Goal: Task Accomplishment & Management: Complete application form

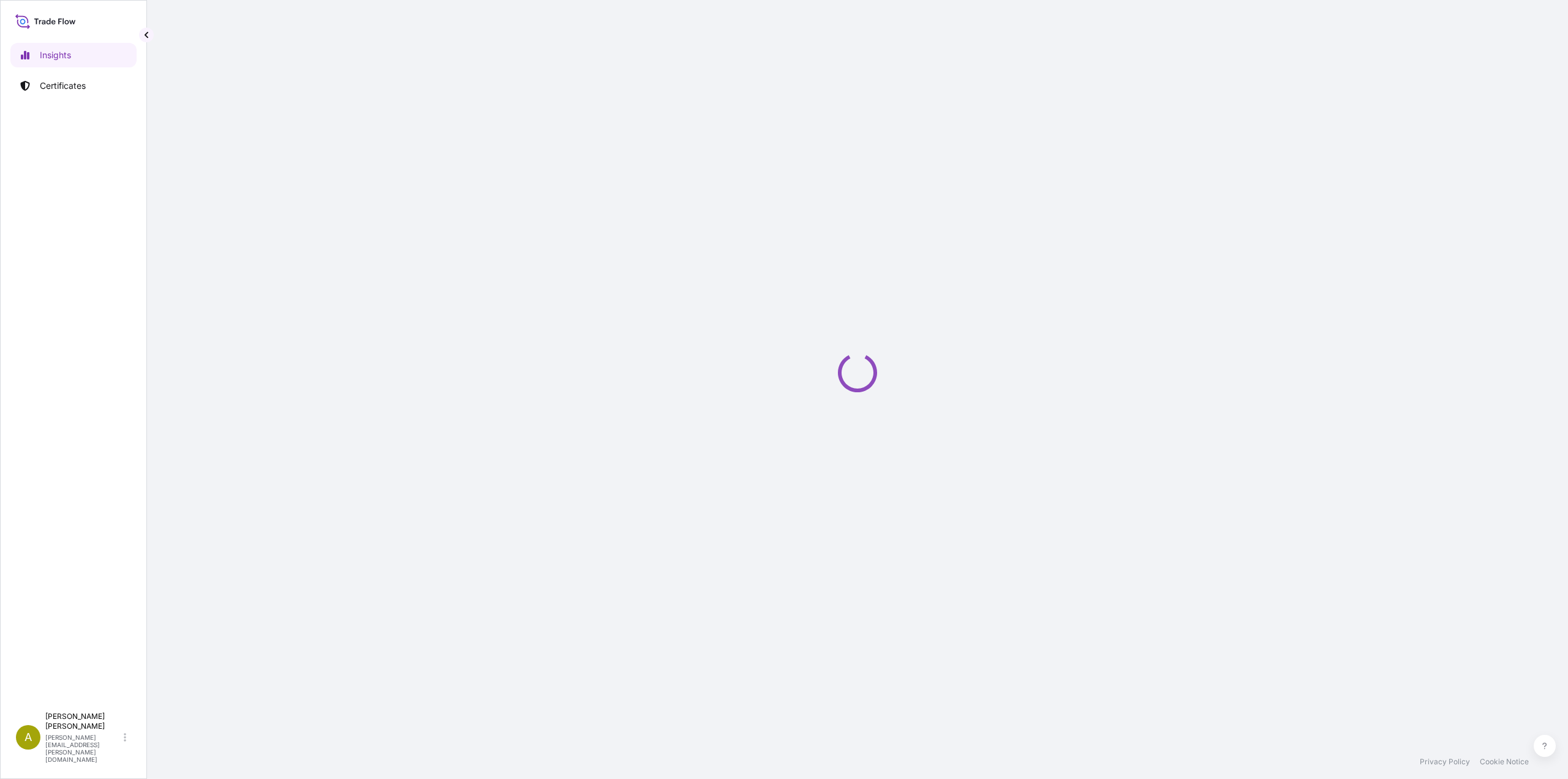
select select "2025"
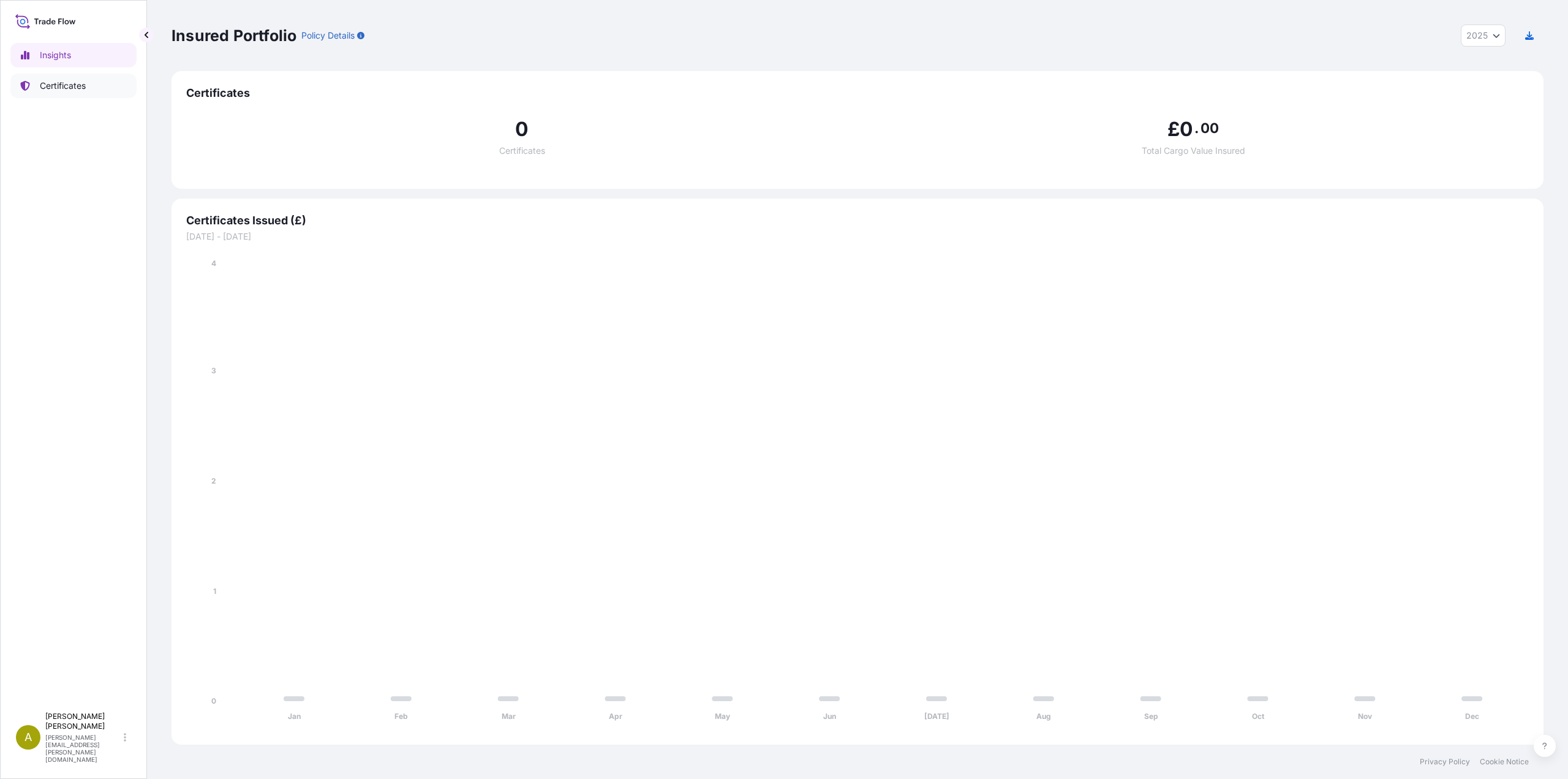
click at [45, 87] on p "Certificates" at bounding box center [63, 85] width 46 height 12
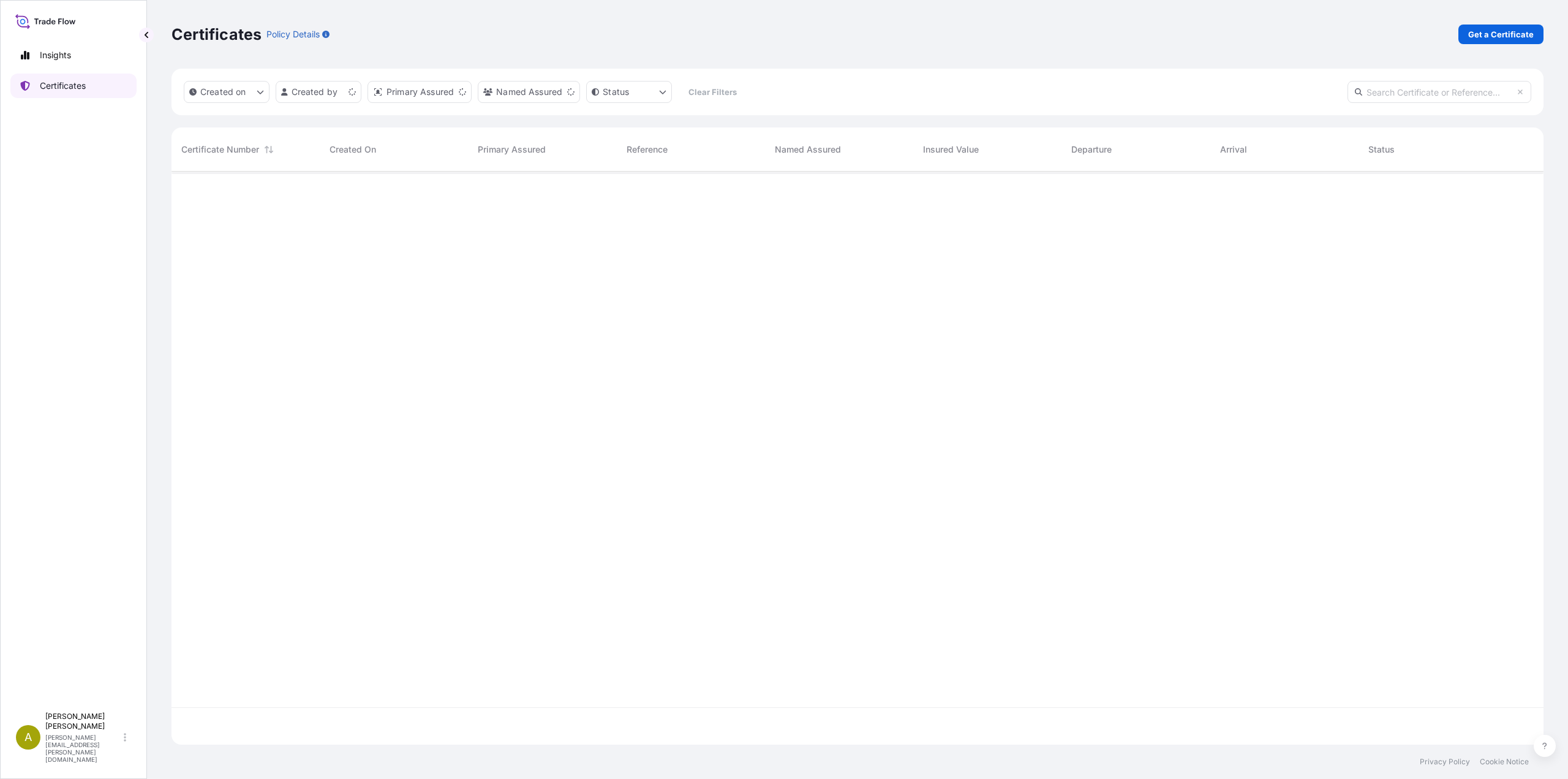
scroll to position [571, 1363]
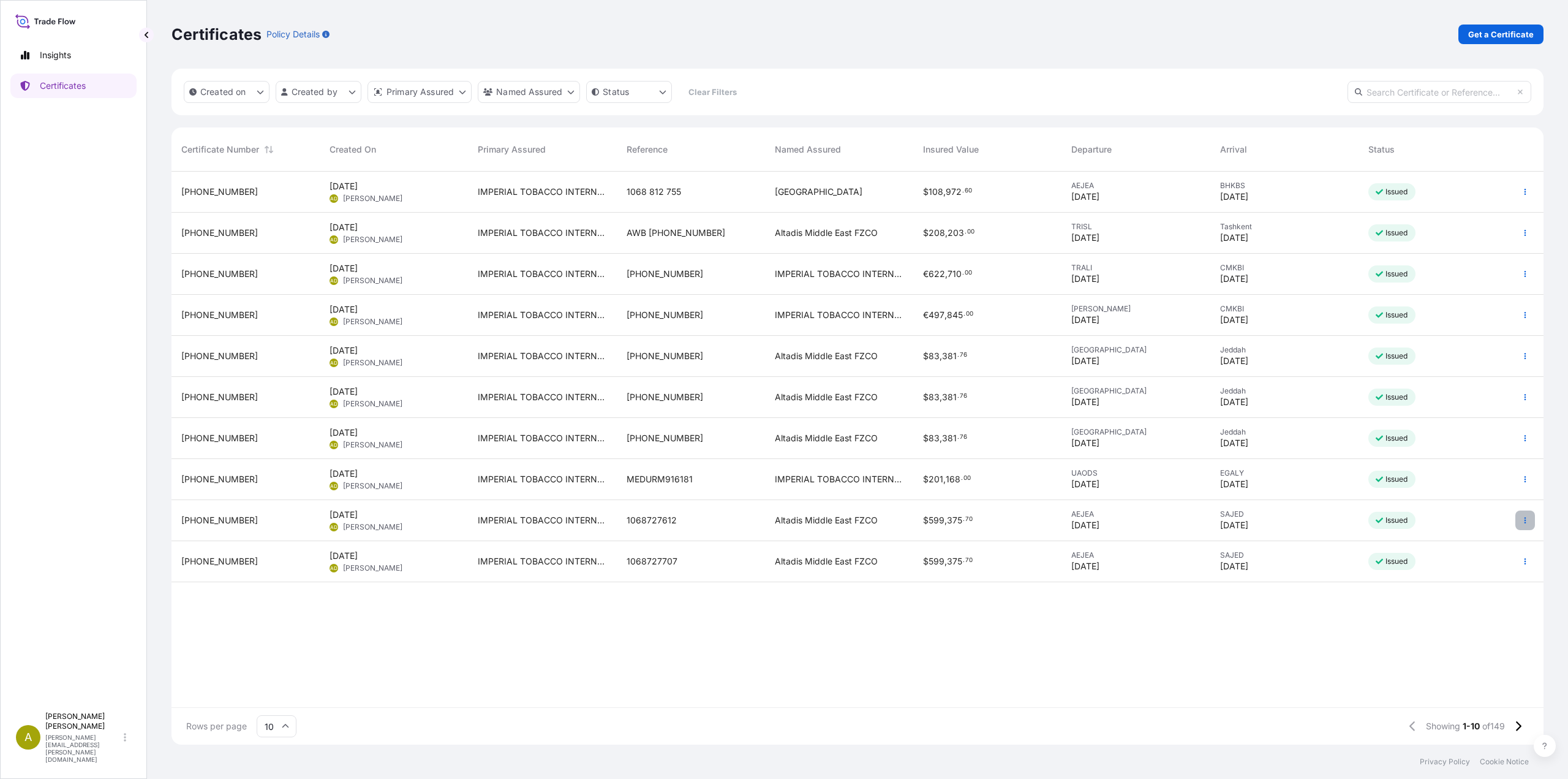
click at [1524, 524] on button "button" at bounding box center [1525, 521] width 20 height 20
click at [1440, 527] on p "Duplicate certificate" at bounding box center [1464, 522] width 81 height 12
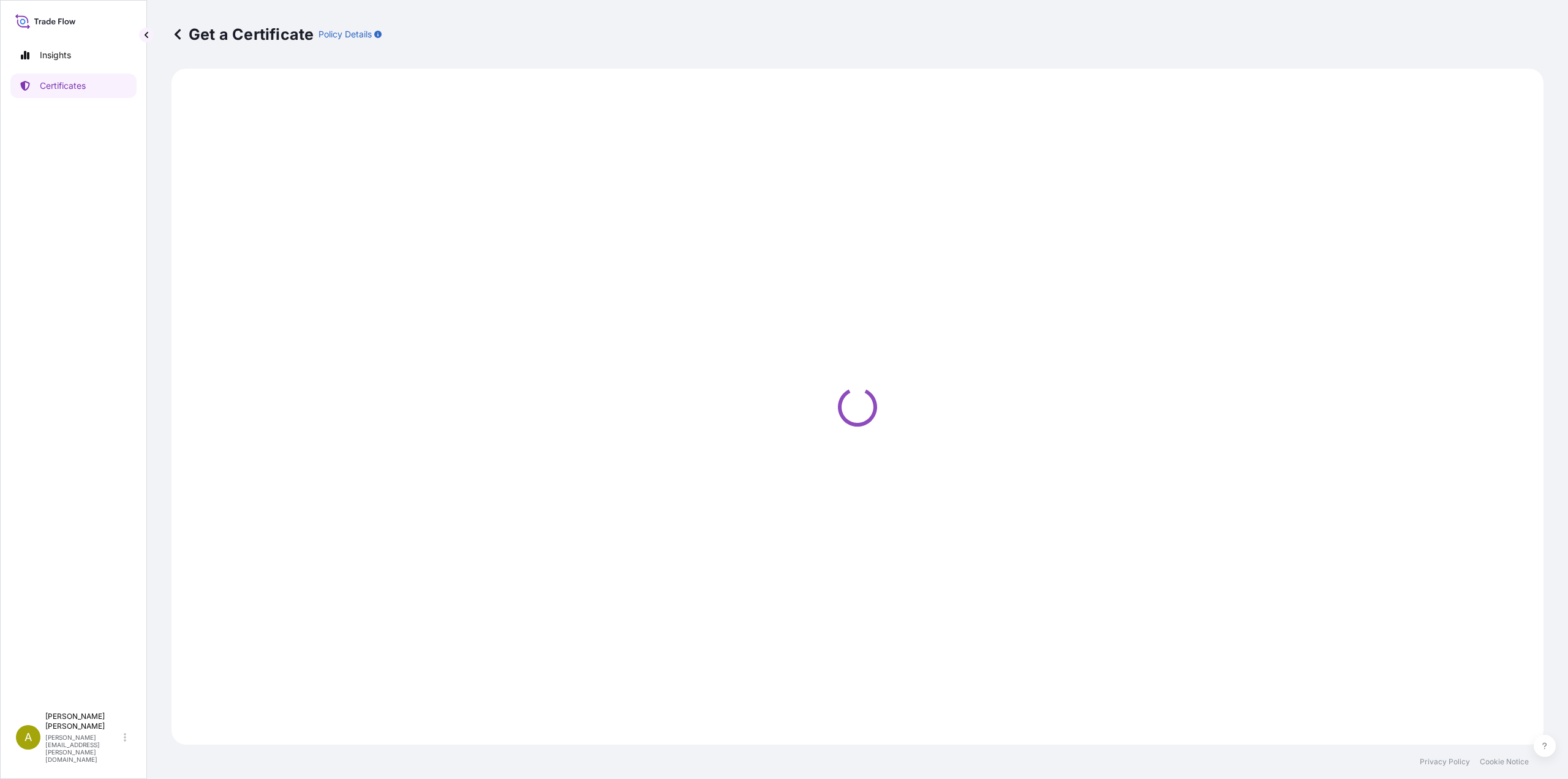
select select "Road / [GEOGRAPHIC_DATA]"
select select "Sea"
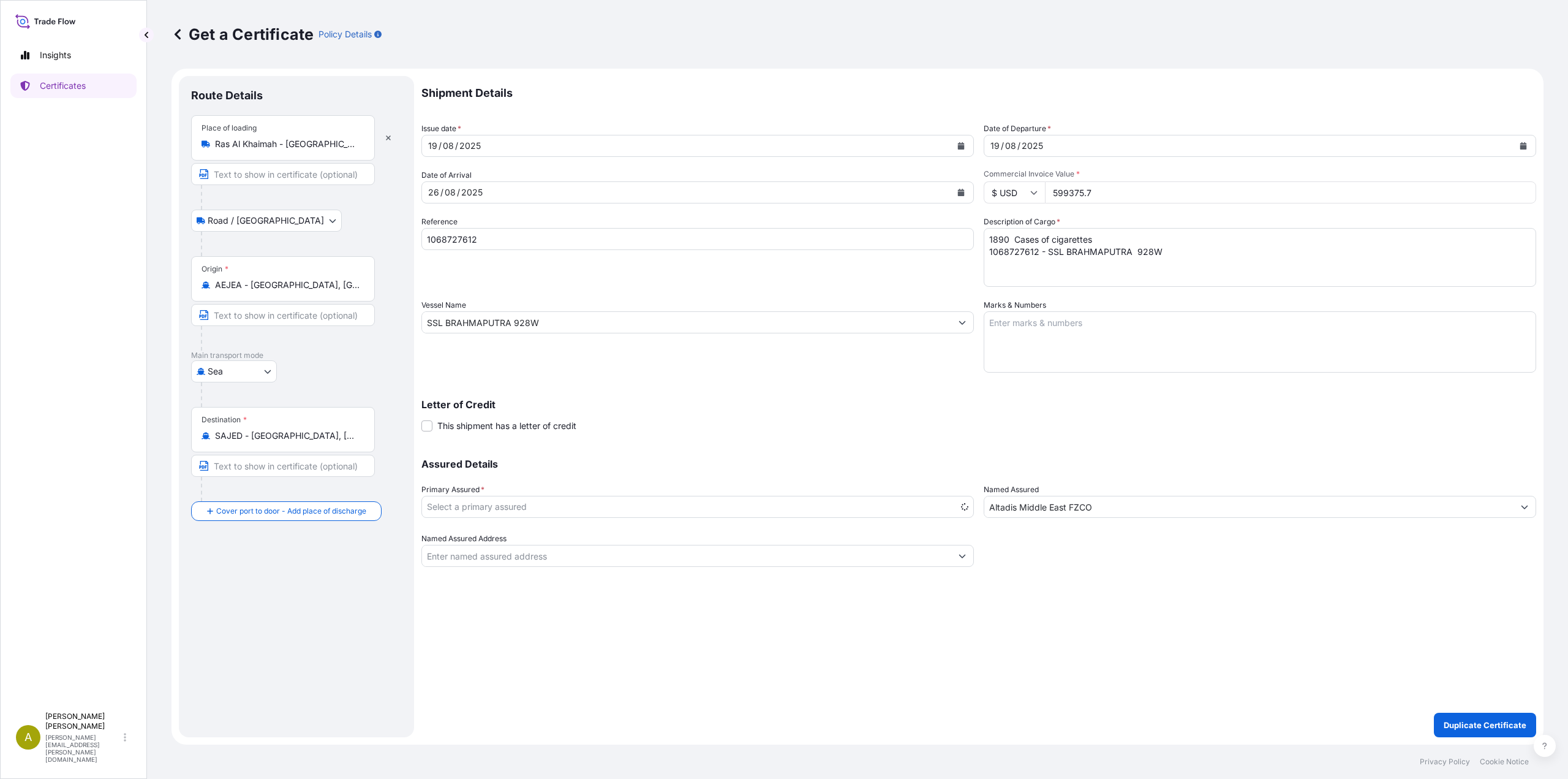
select select "31694"
click at [957, 147] on button "Calendar" at bounding box center [961, 146] width 20 height 20
click at [580, 295] on div "24" at bounding box center [582, 295] width 22 height 22
click at [1523, 147] on icon "Calendar" at bounding box center [1523, 145] width 6 height 7
click at [1142, 299] on div "24" at bounding box center [1145, 295] width 22 height 22
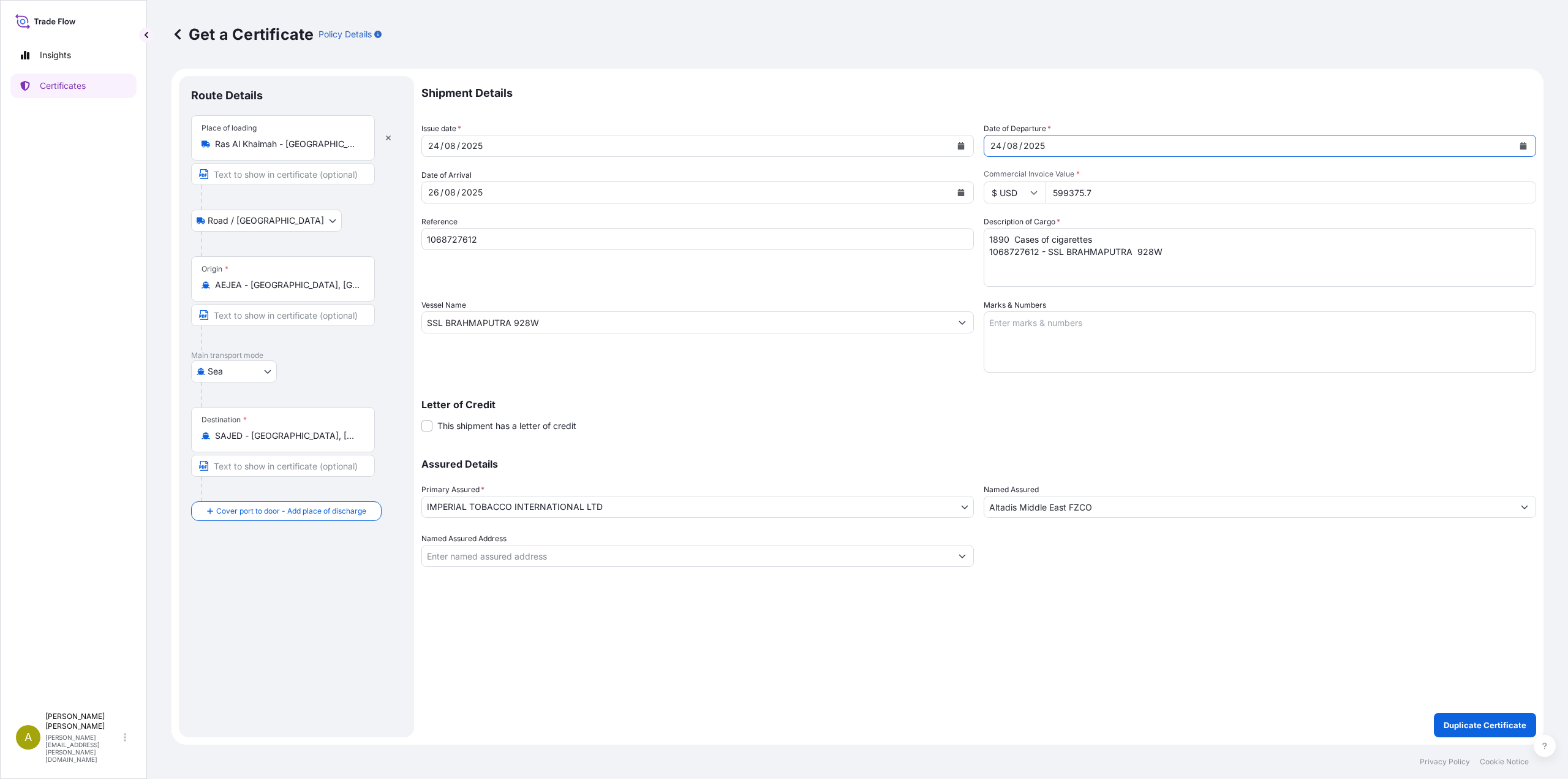
click at [964, 191] on icon "Calendar" at bounding box center [960, 193] width 6 height 7
click at [579, 225] on icon "Next" at bounding box center [578, 228] width 7 height 7
click at [443, 275] on div "1" at bounding box center [442, 273] width 22 height 22
drag, startPoint x: 1109, startPoint y: 189, endPoint x: 1003, endPoint y: 189, distance: 106.0
click at [1003, 189] on div "$ USD 599375.7" at bounding box center [1260, 193] width 552 height 22
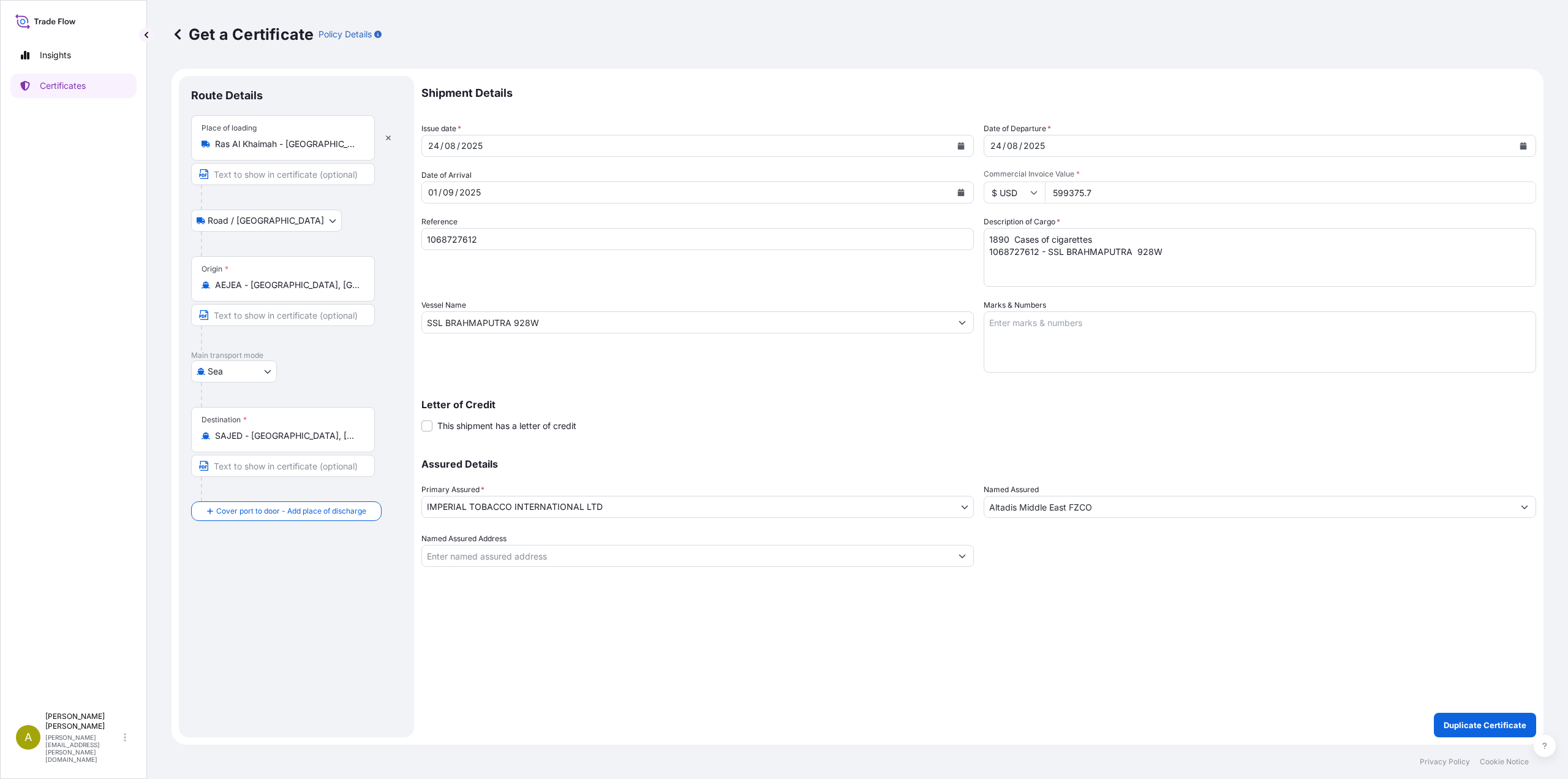
paste input "783575.10"
type input "783575.10"
drag, startPoint x: 485, startPoint y: 236, endPoint x: 355, endPoint y: 235, distance: 130.0
click at [355, 235] on form "Route Details Place of loading [GEOGRAPHIC_DATA] - [GEOGRAPHIC_DATA] / [GEOGRAP…" at bounding box center [858, 407] width 1372 height 676
paste input "ONEYDXBF08004900"
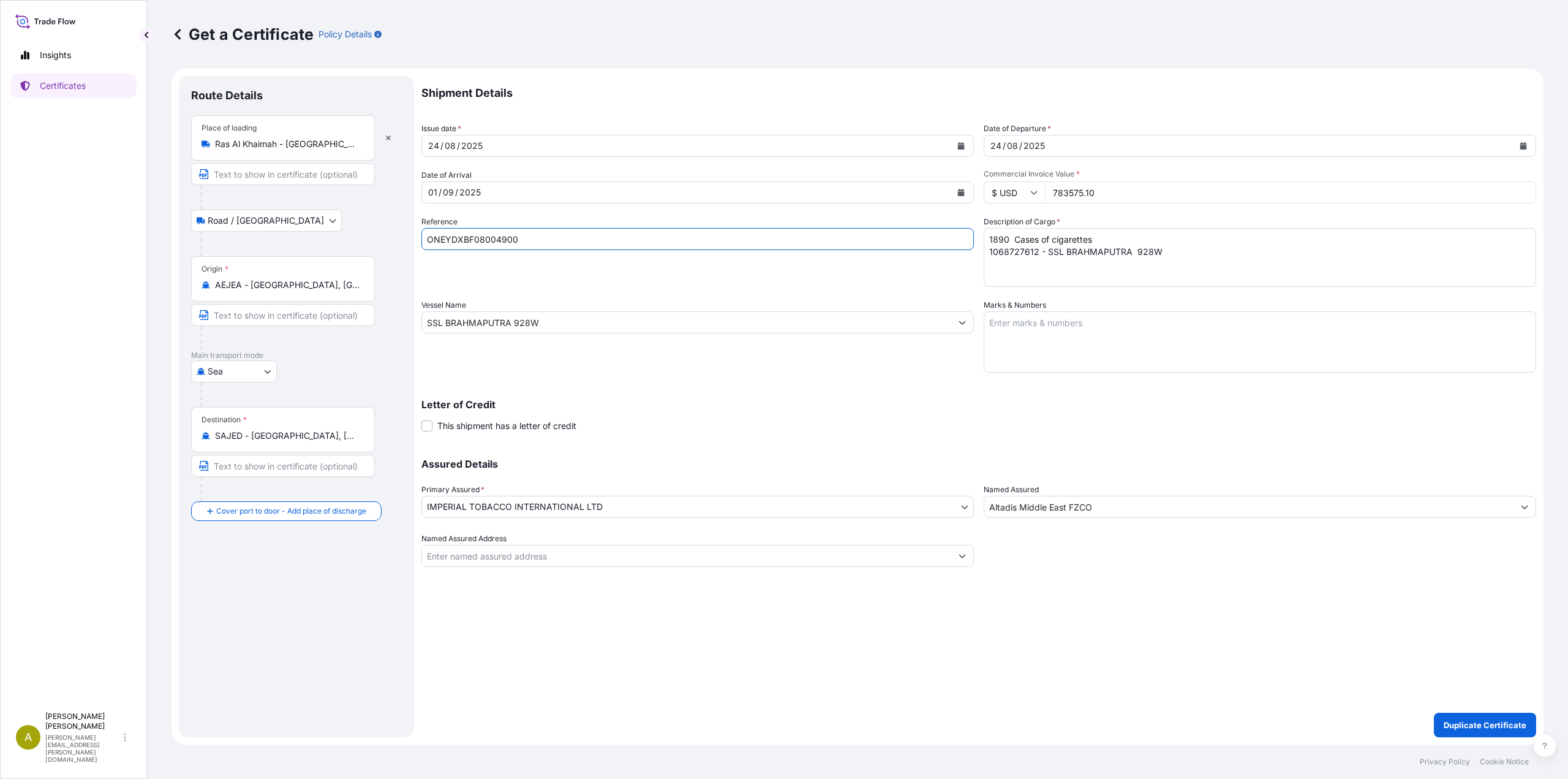
type input "ONEYDXBF08004900"
drag, startPoint x: 1166, startPoint y: 258, endPoint x: 873, endPoint y: 226, distance: 294.7
click at [873, 226] on div "Shipment Details Issue date * [DATE] Date of Departure * [DATE] Date of Arrival…" at bounding box center [978, 322] width 1115 height 491
paste textarea "ONEYDXBF08004900 - X-PRESS MEKONG 25007W"
type textarea "1890 Cases of cigarettes ONEYDXBF08004900 - X-PRESS MEKONG 25007W"
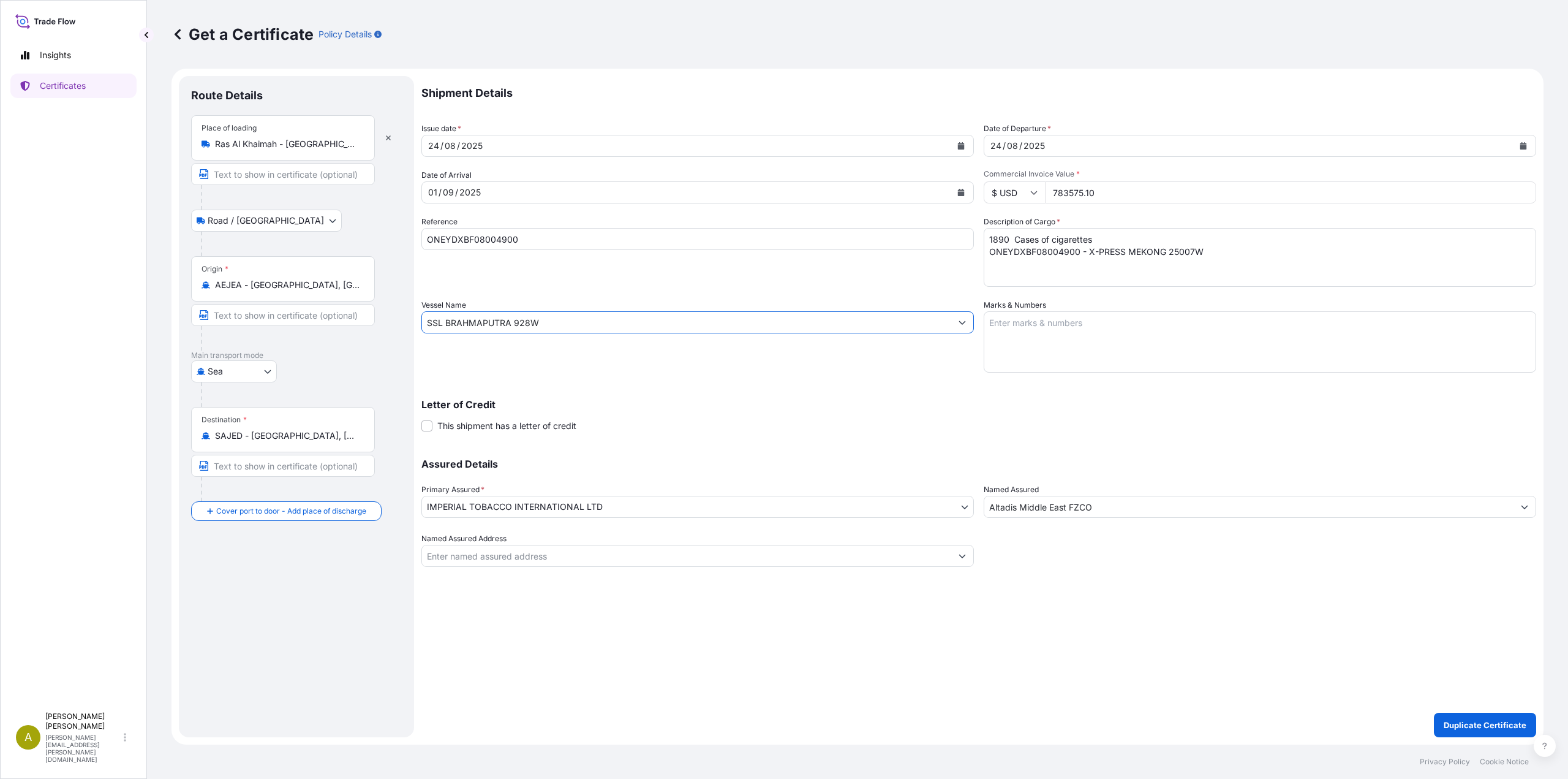
drag, startPoint x: 436, startPoint y: 322, endPoint x: 355, endPoint y: 317, distance: 81.2
click at [355, 317] on form "Route Details Place of loading [GEOGRAPHIC_DATA] - [GEOGRAPHIC_DATA] / [GEOGRAP…" at bounding box center [858, 407] width 1372 height 676
paste input "X-PRESS MEKONG 25007"
type input "X-PRESS MEKONG 25007W"
click at [912, 402] on p "Letter of Credit" at bounding box center [978, 404] width 1115 height 10
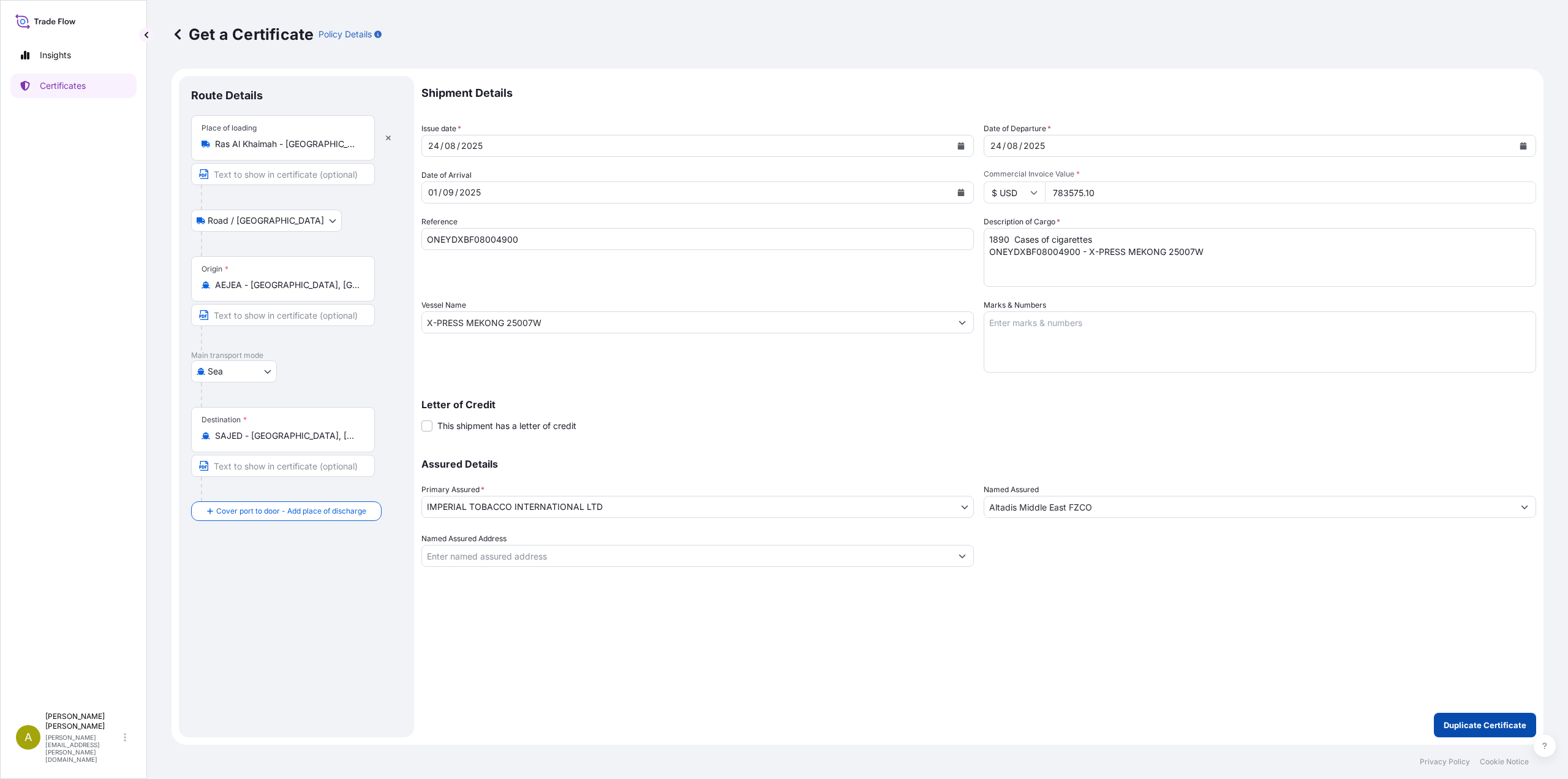
click at [1489, 723] on p "Duplicate Certificate" at bounding box center [1484, 724] width 83 height 12
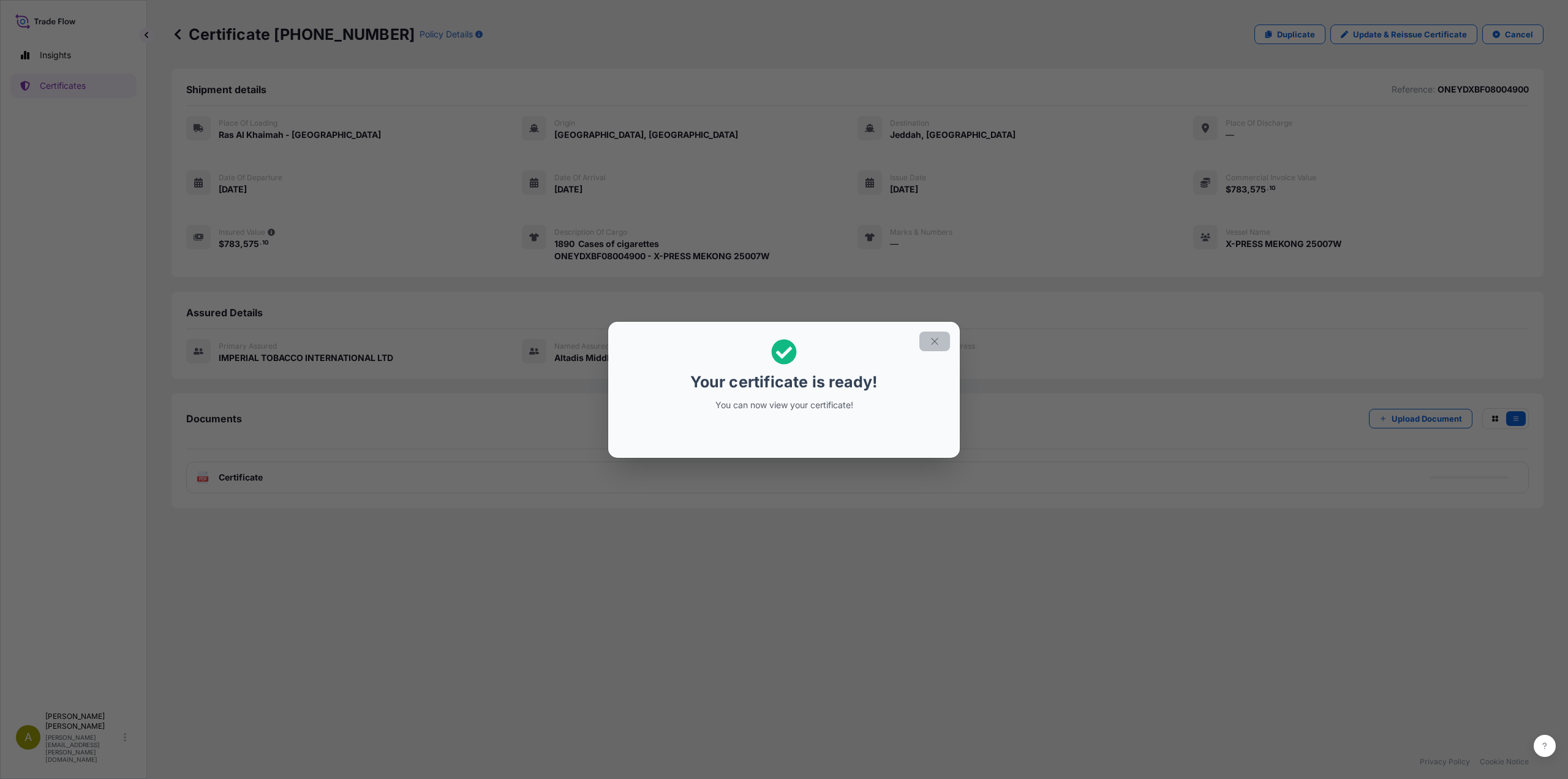
click at [931, 342] on icon "button" at bounding box center [935, 341] width 11 height 11
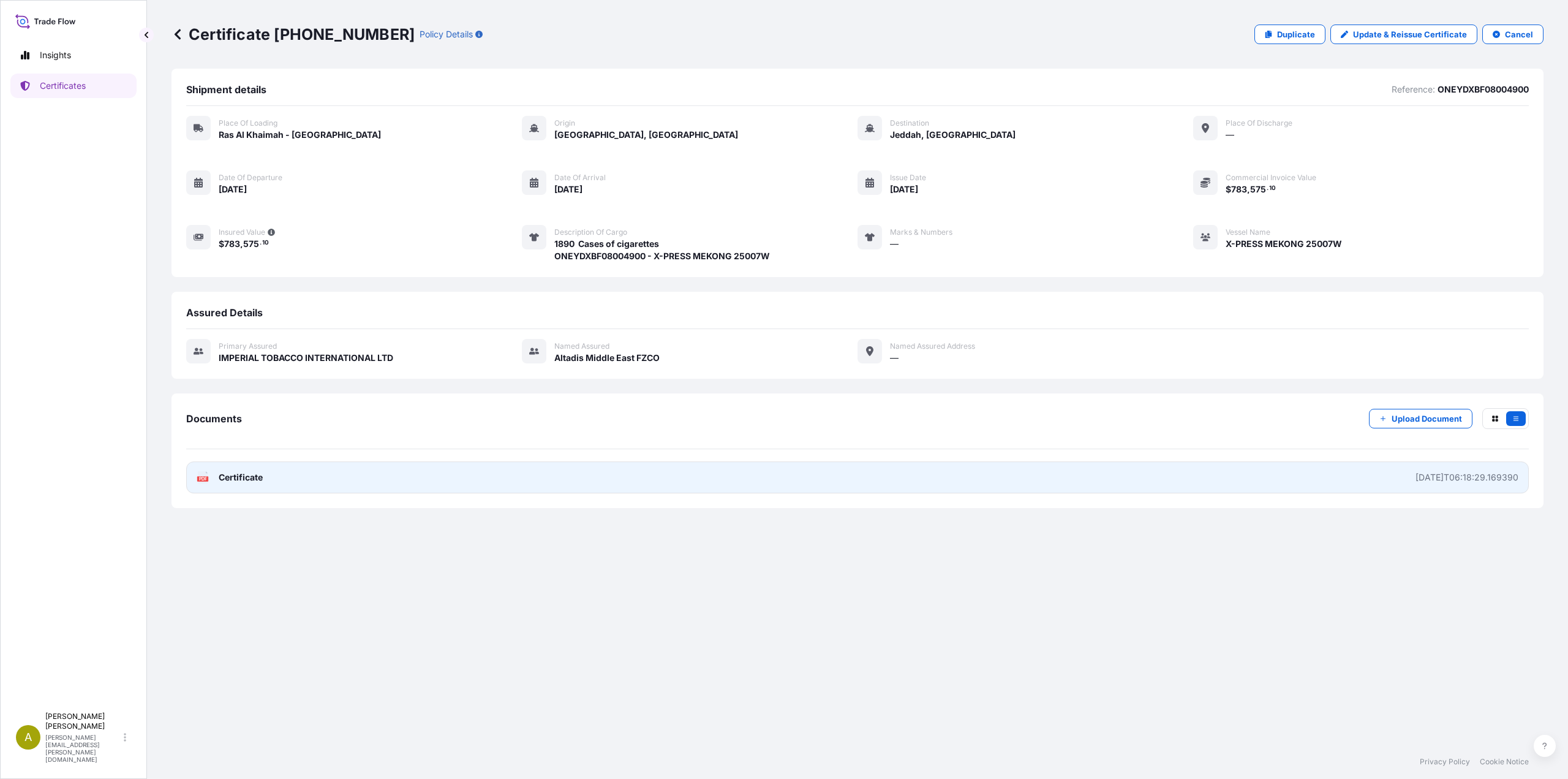
click at [253, 474] on span "Certificate" at bounding box center [241, 476] width 45 height 12
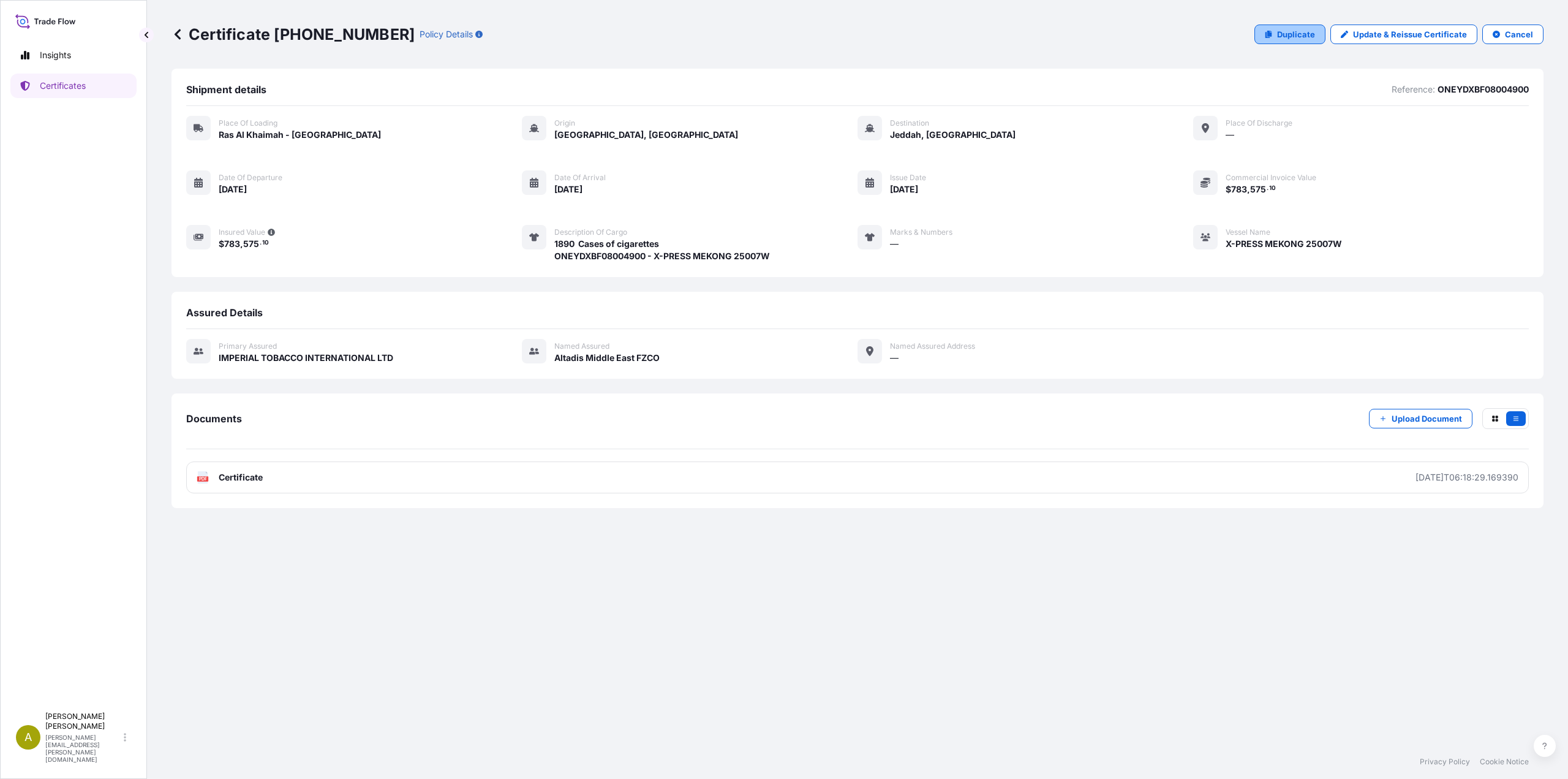
click at [1298, 29] on p "Duplicate" at bounding box center [1296, 34] width 38 height 12
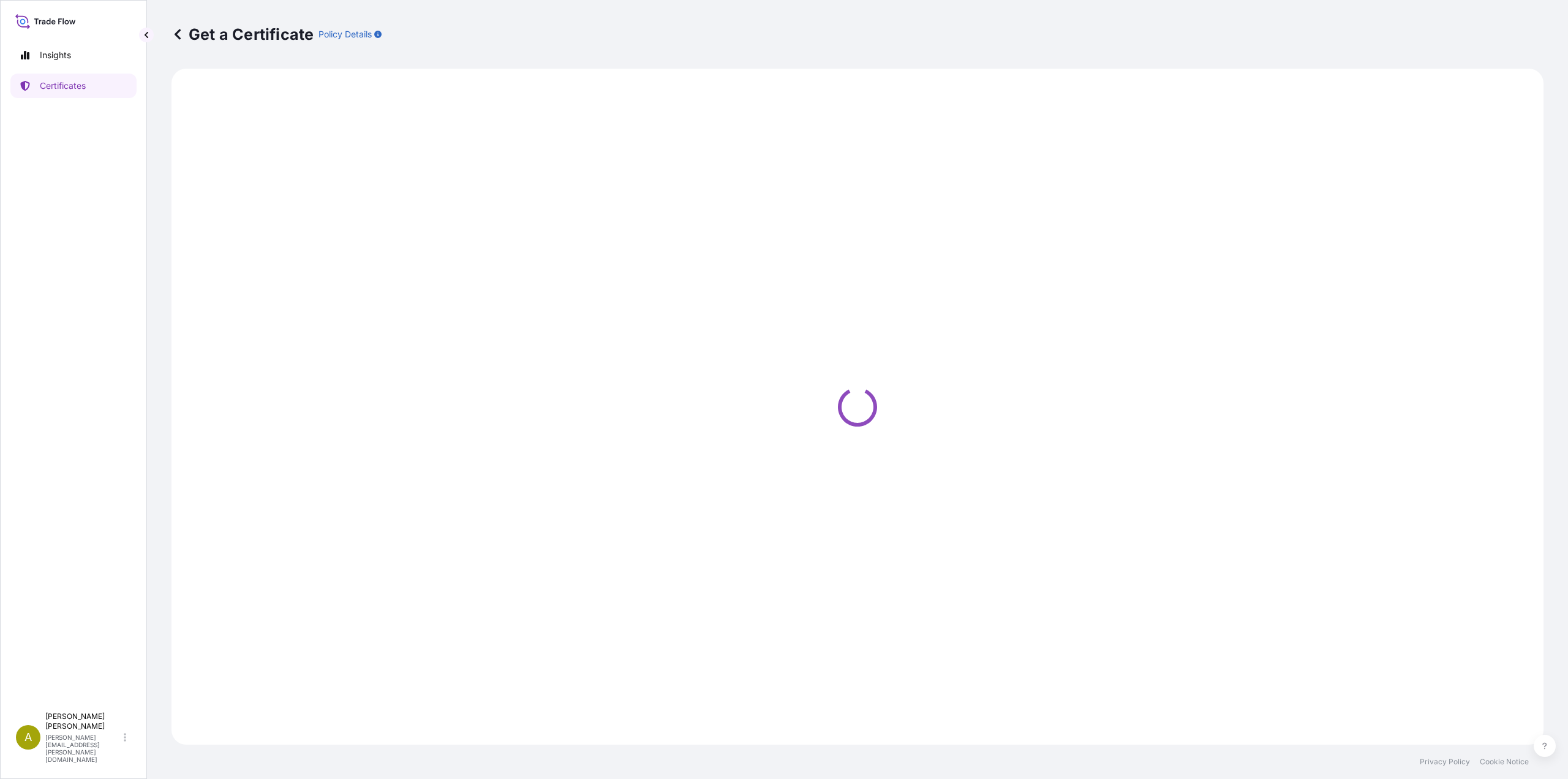
select select "Road / [GEOGRAPHIC_DATA]"
select select "Sea"
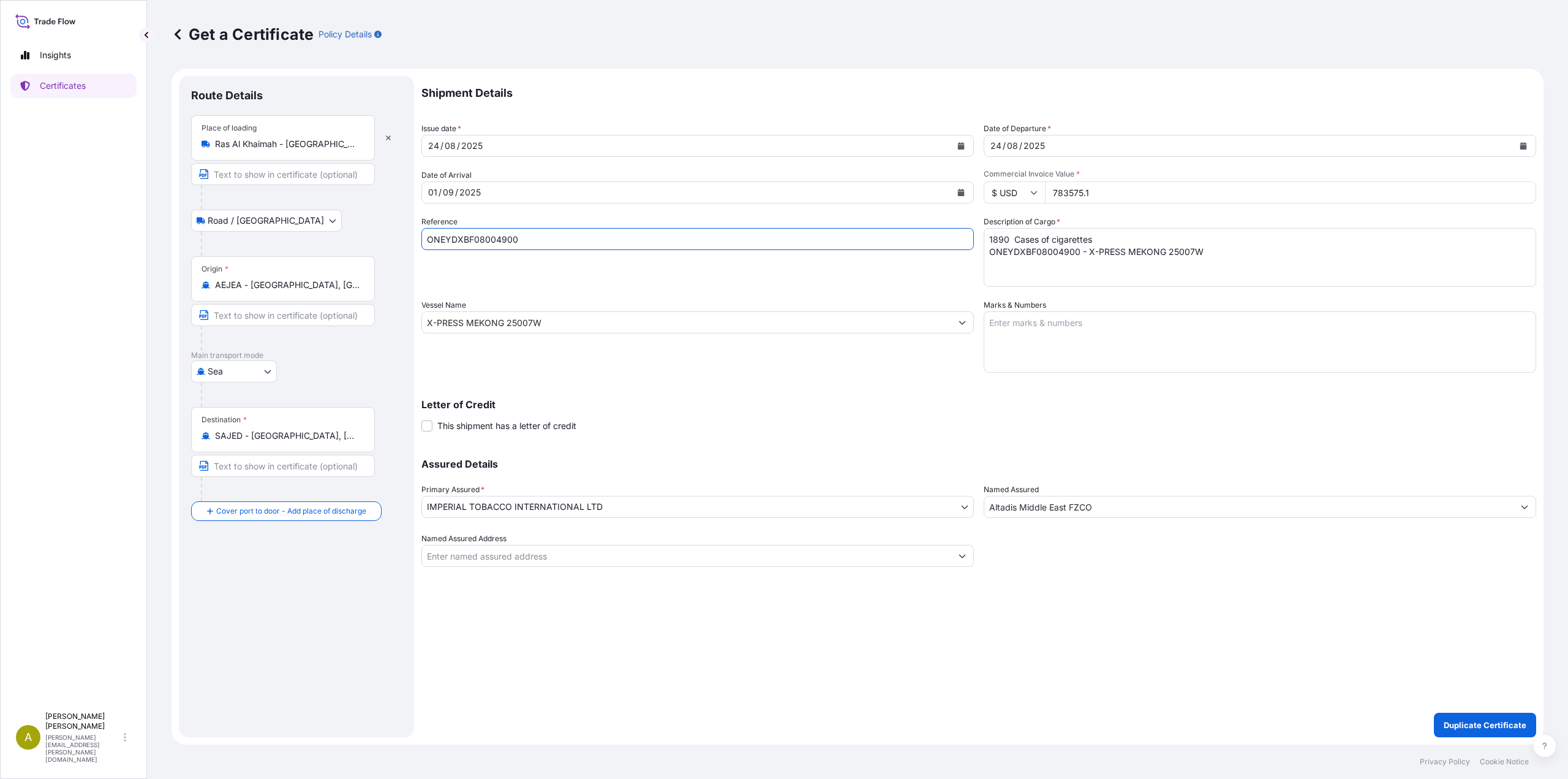
drag, startPoint x: 534, startPoint y: 238, endPoint x: 354, endPoint y: 235, distance: 180.0
click at [354, 235] on form "Route Details Place of loading [GEOGRAPHIC_DATA] - [GEOGRAPHIC_DATA] / [GEOGRAP…" at bounding box center [858, 407] width 1372 height 676
paste input "1"
type input "ONEYDXBF08004901"
drag, startPoint x: 1077, startPoint y: 250, endPoint x: 948, endPoint y: 261, distance: 129.5
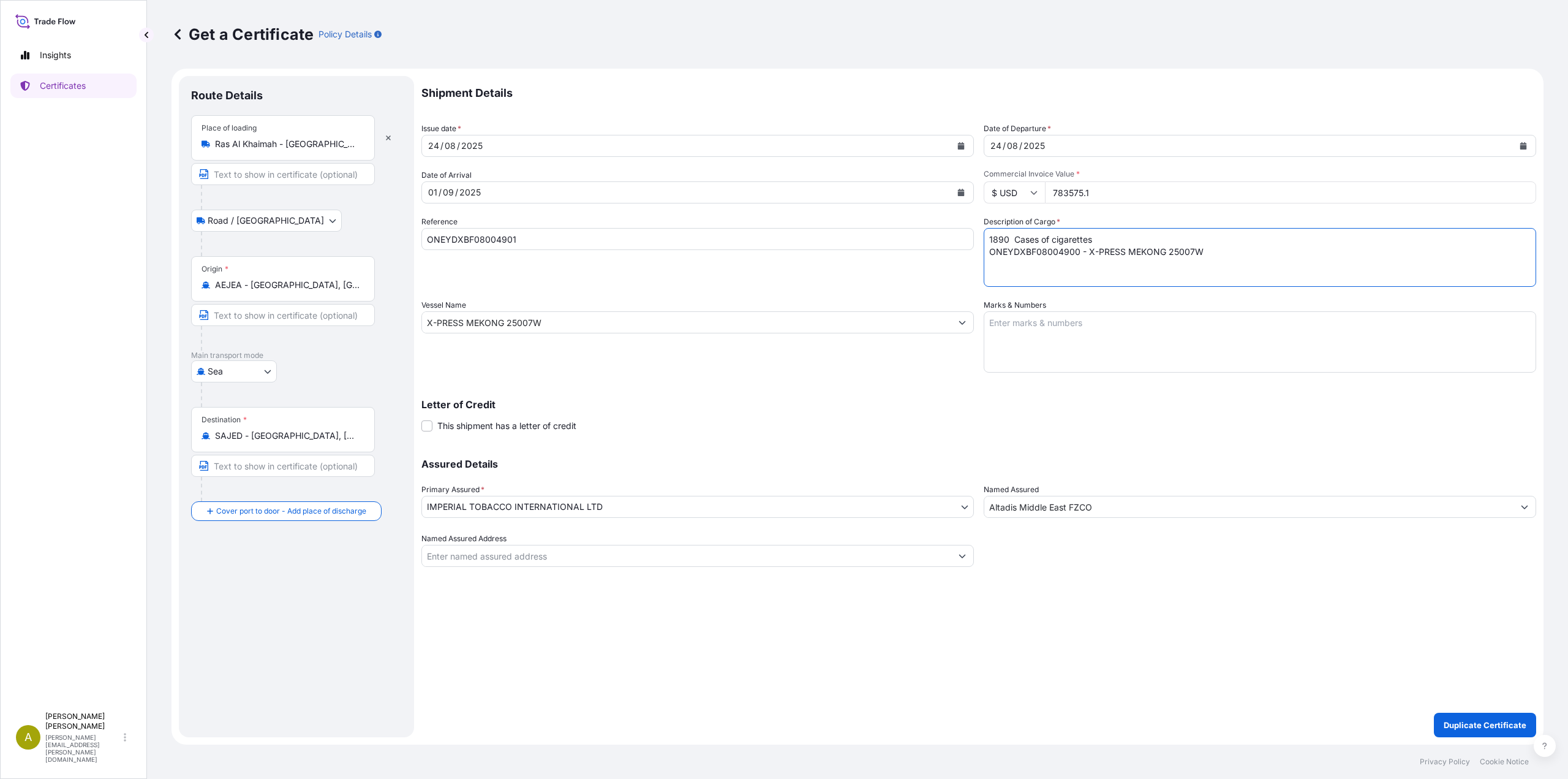
click at [948, 261] on div "Shipment Details Issue date * [DATE] Date of Departure * [DATE] Date of Arrival…" at bounding box center [978, 322] width 1115 height 491
paste textarea "1"
type textarea "1890 Cases of cigarettes ONEYDXBF08004901 - X-PRESS MEKONG 25007W"
drag, startPoint x: 1108, startPoint y: 189, endPoint x: 1002, endPoint y: 188, distance: 106.0
click at [1002, 188] on div "$ USD 783575.1" at bounding box center [1260, 193] width 552 height 22
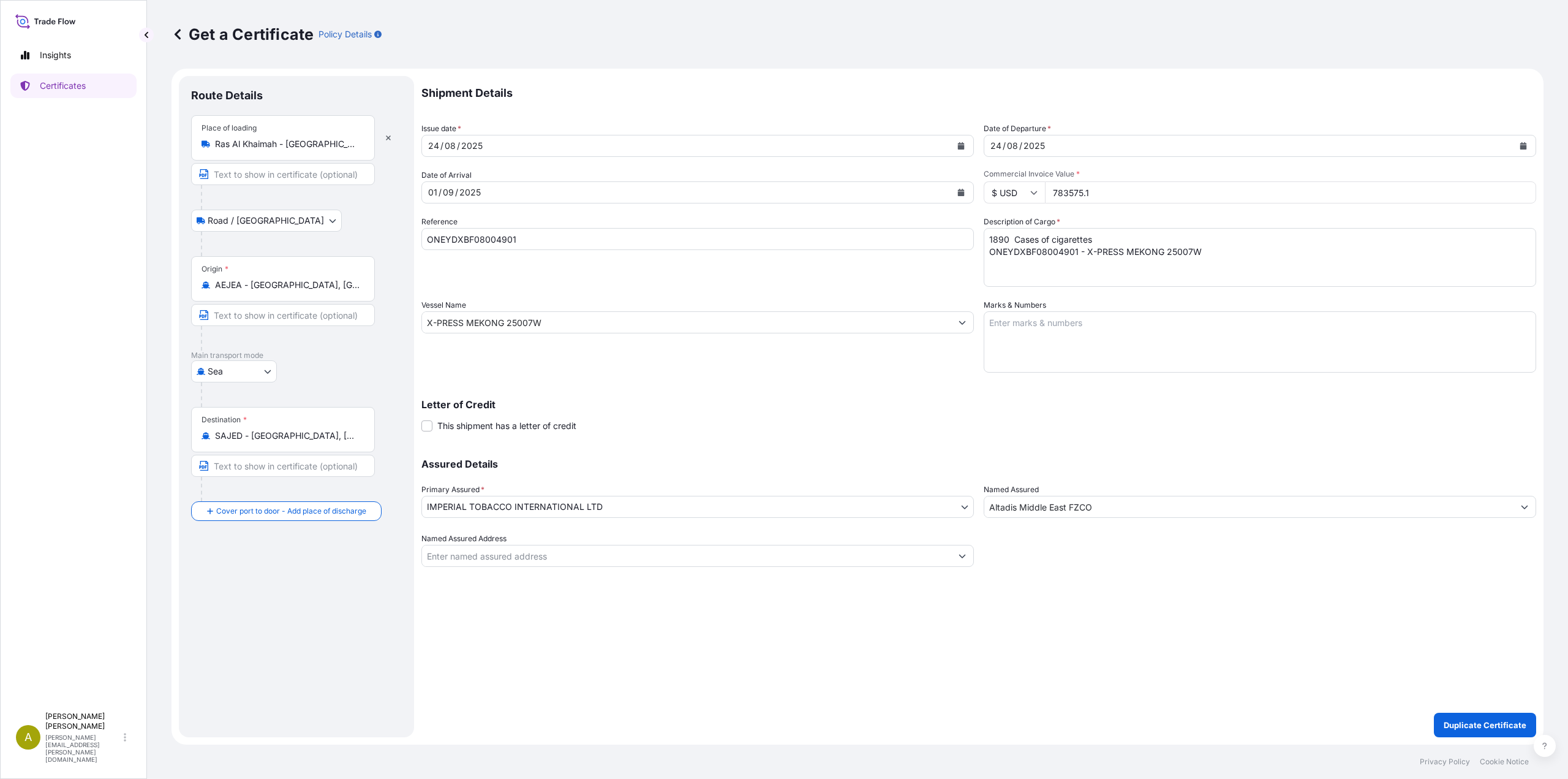
paste input "599375.70"
type input "599375.70"
click at [1457, 730] on p "Duplicate Certificate" at bounding box center [1484, 724] width 83 height 12
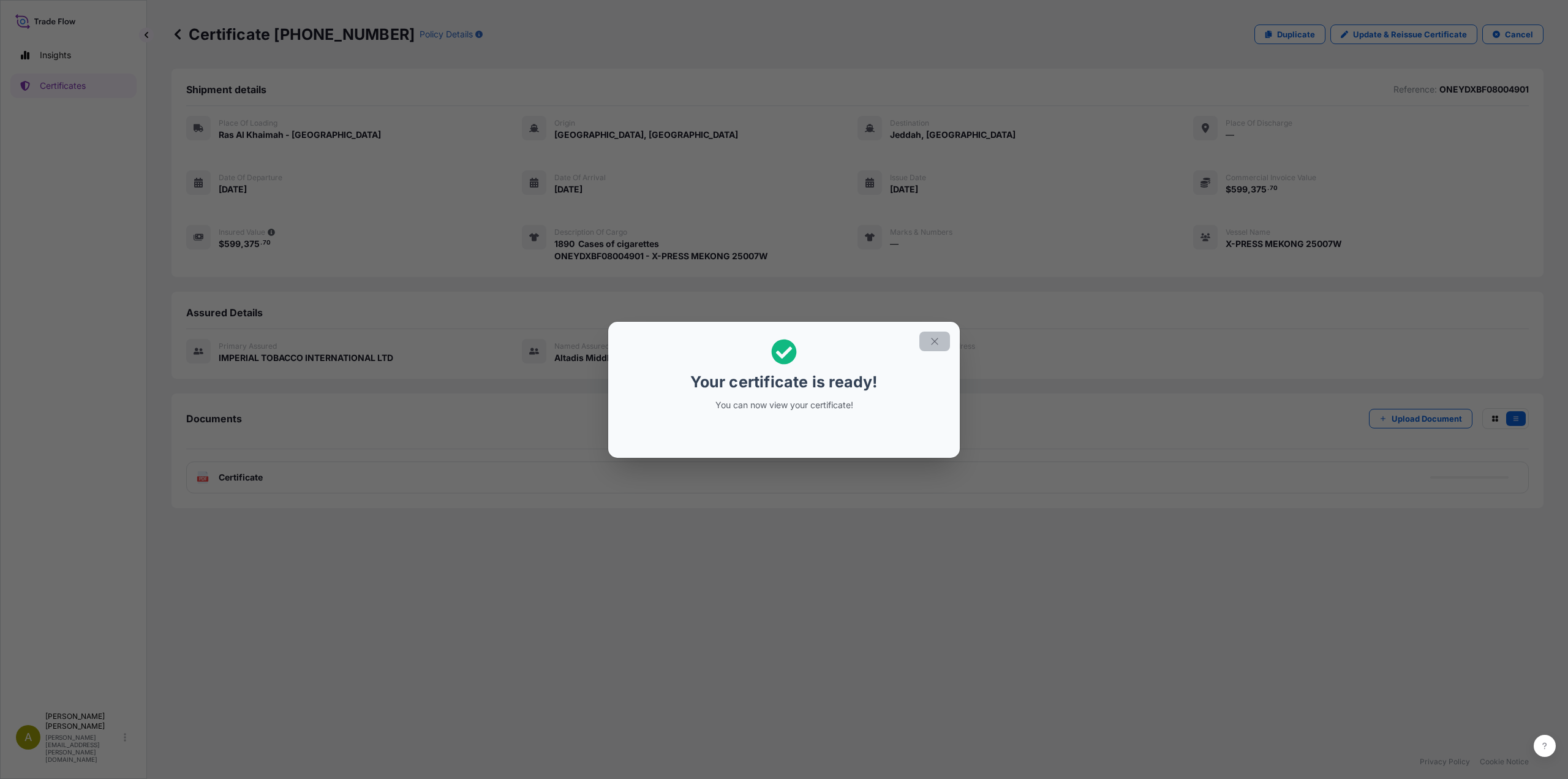
click at [936, 344] on icon "button" at bounding box center [935, 341] width 11 height 11
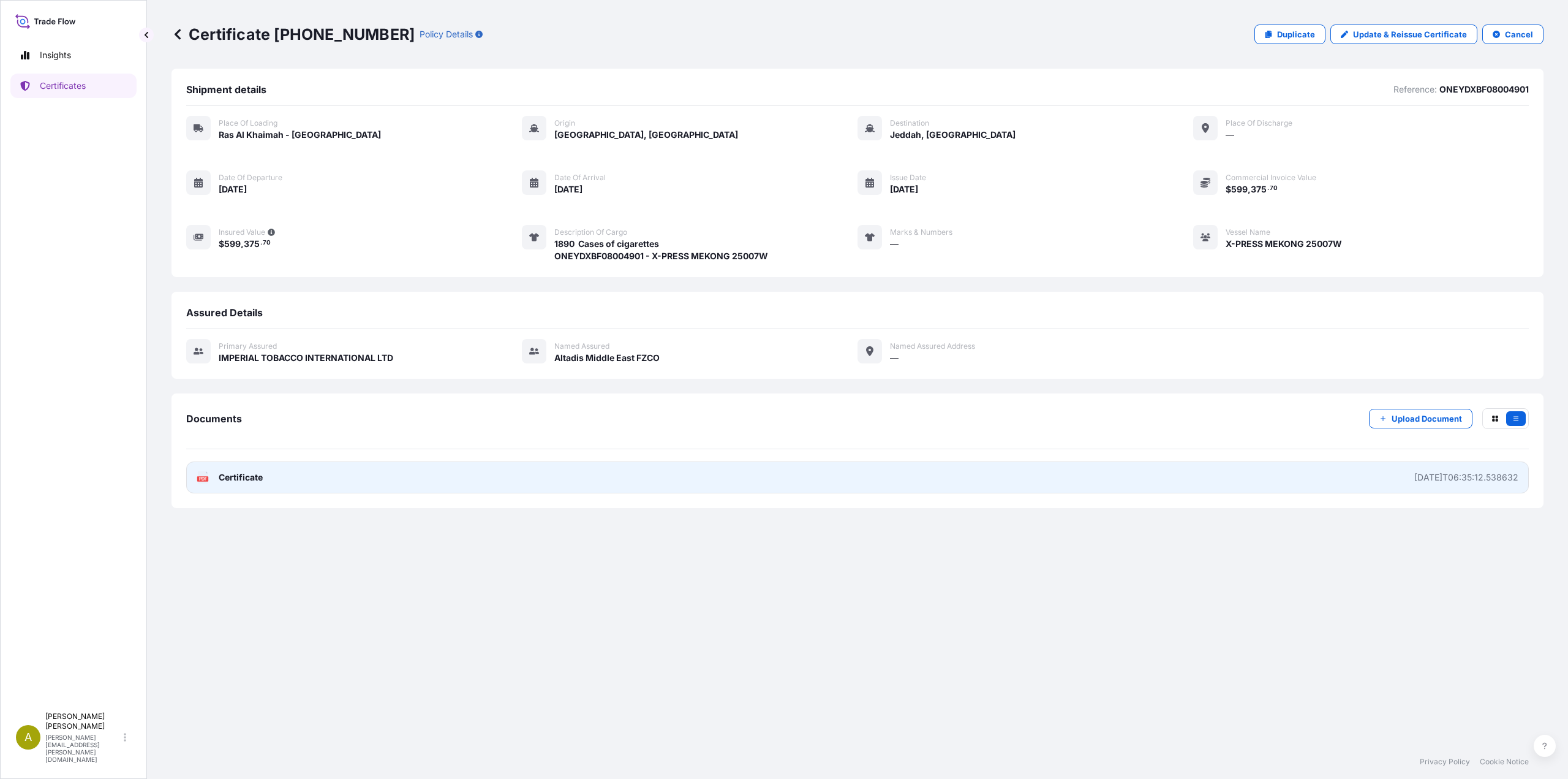
click at [747, 475] on link "PDF Certificate [DATE]T06:35:12.538632" at bounding box center [858, 477] width 1343 height 32
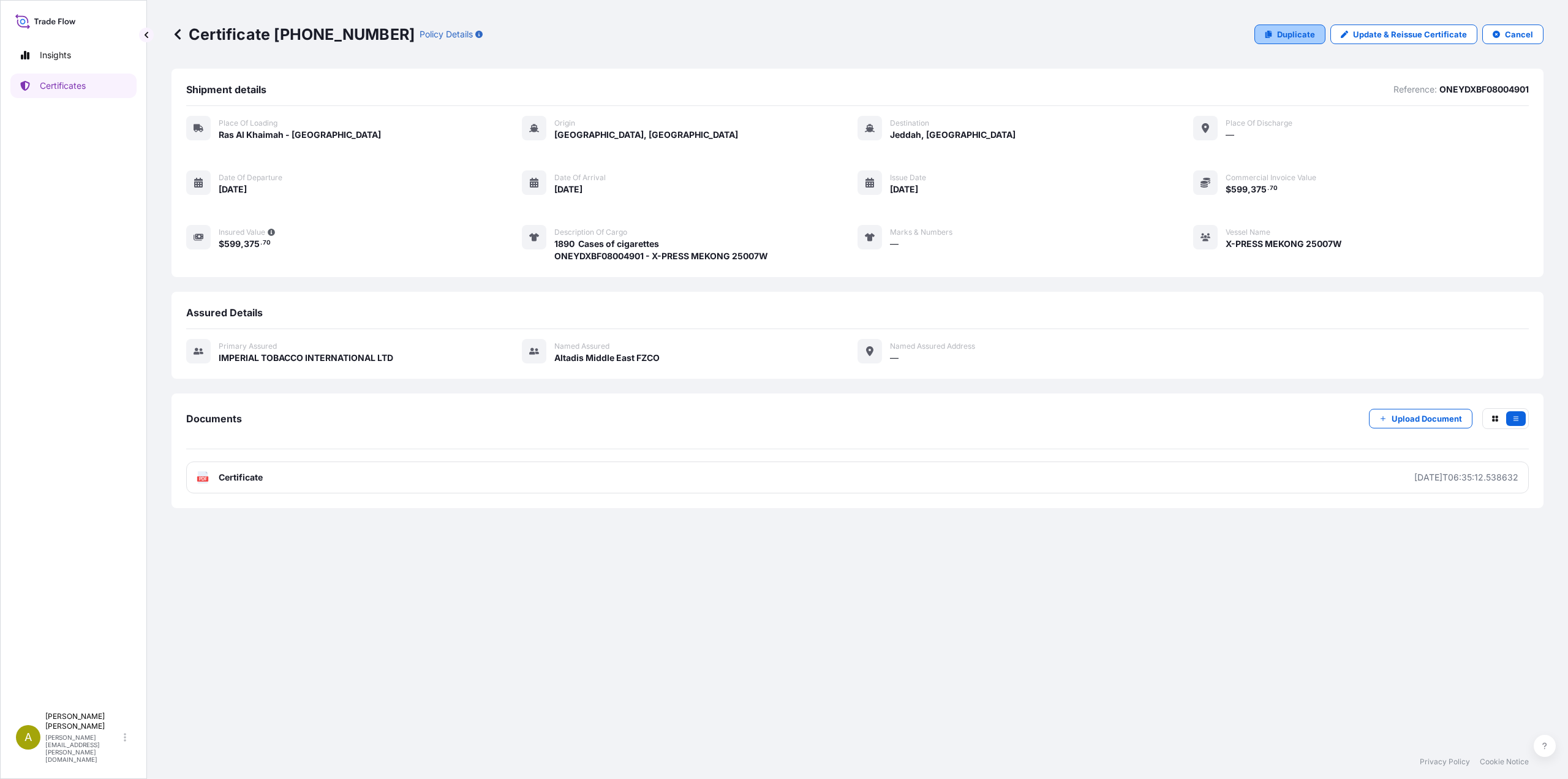
click at [1296, 29] on p "Duplicate" at bounding box center [1296, 34] width 38 height 12
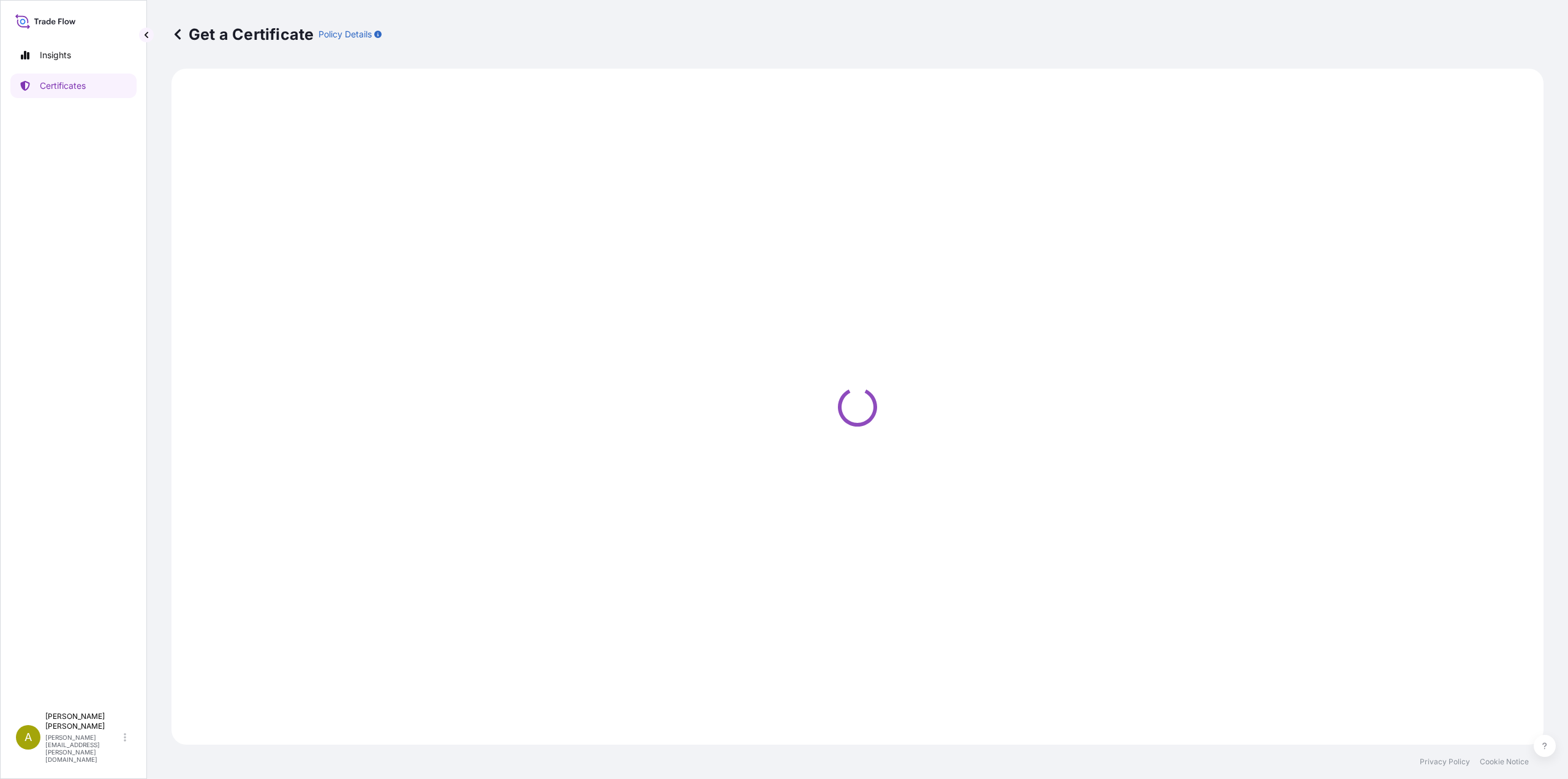
select select "Road / [GEOGRAPHIC_DATA]"
select select "Sea"
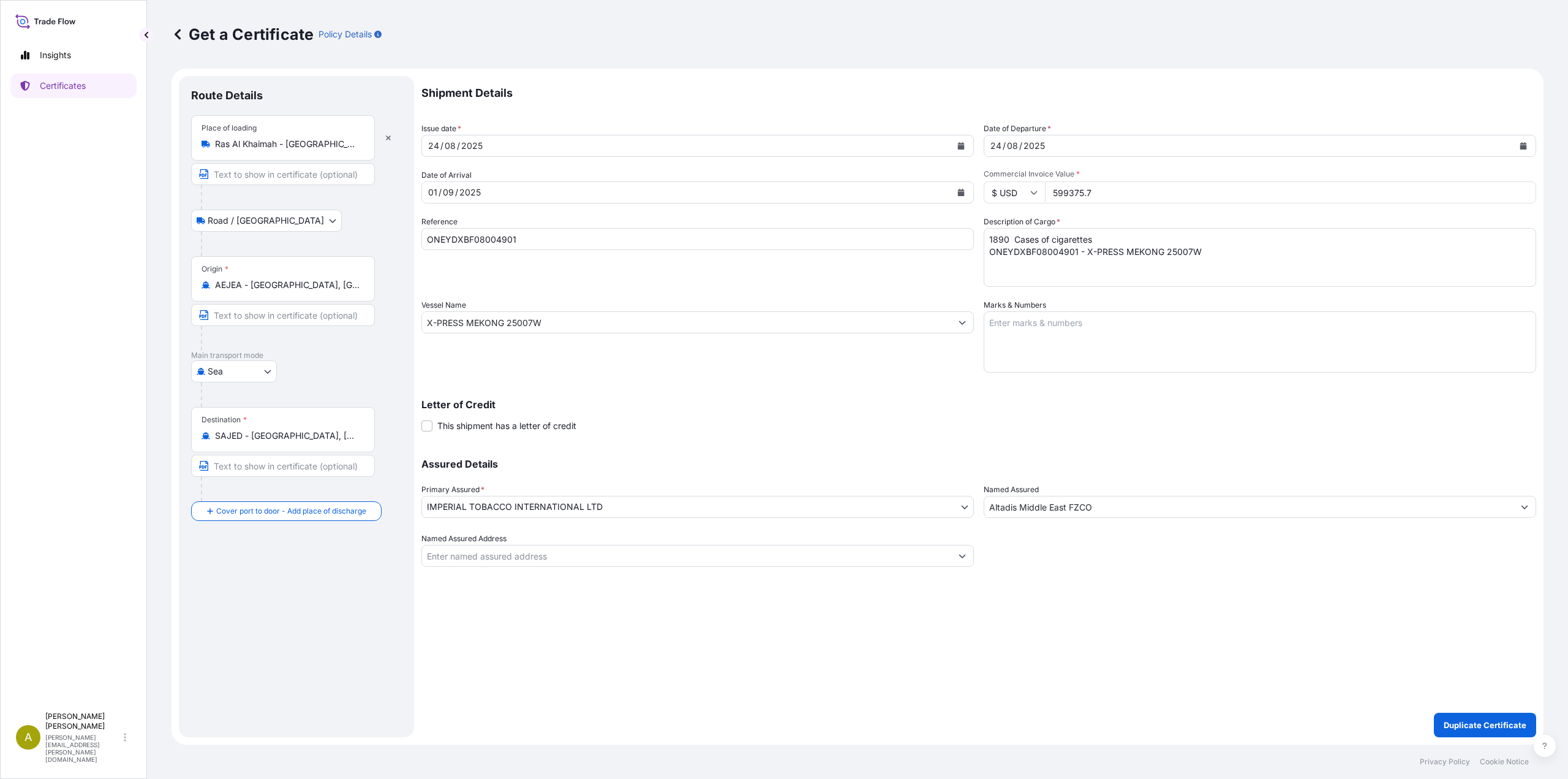
drag, startPoint x: 1108, startPoint y: 191, endPoint x: 1033, endPoint y: 194, distance: 75.1
click at [1033, 194] on div "$ USD 599375.7" at bounding box center [1260, 193] width 552 height 22
paste input "0"
type input "599375.70"
click at [482, 235] on input "ONEYDXBF08004901" at bounding box center [698, 239] width 552 height 22
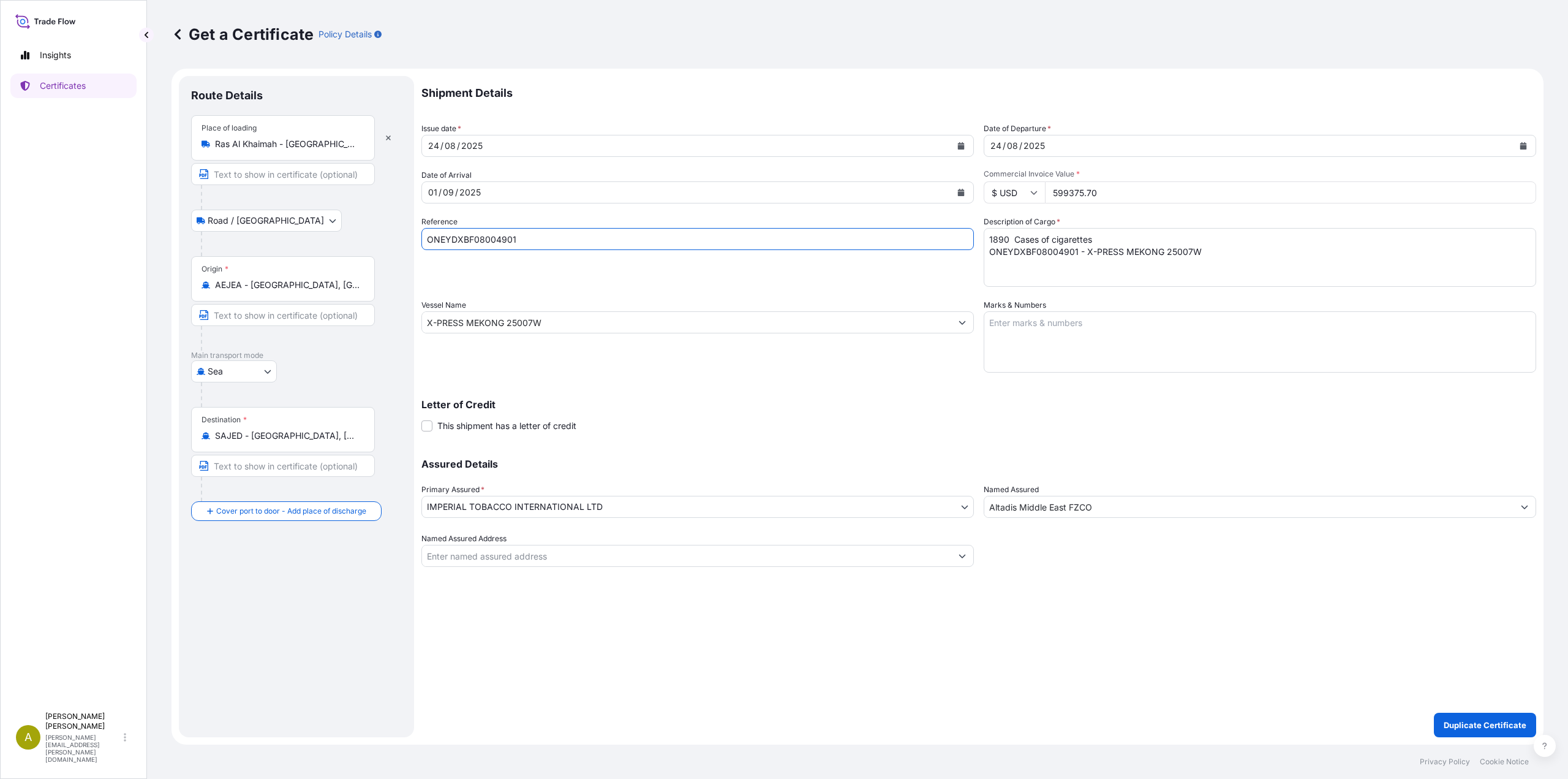
click at [482, 235] on input "ONEYDXBF08004901" at bounding box center [698, 239] width 552 height 22
click at [493, 235] on input "ONEYDXBF08004901" at bounding box center [698, 239] width 552 height 22
paste input "1068798988"
type input "1068798988"
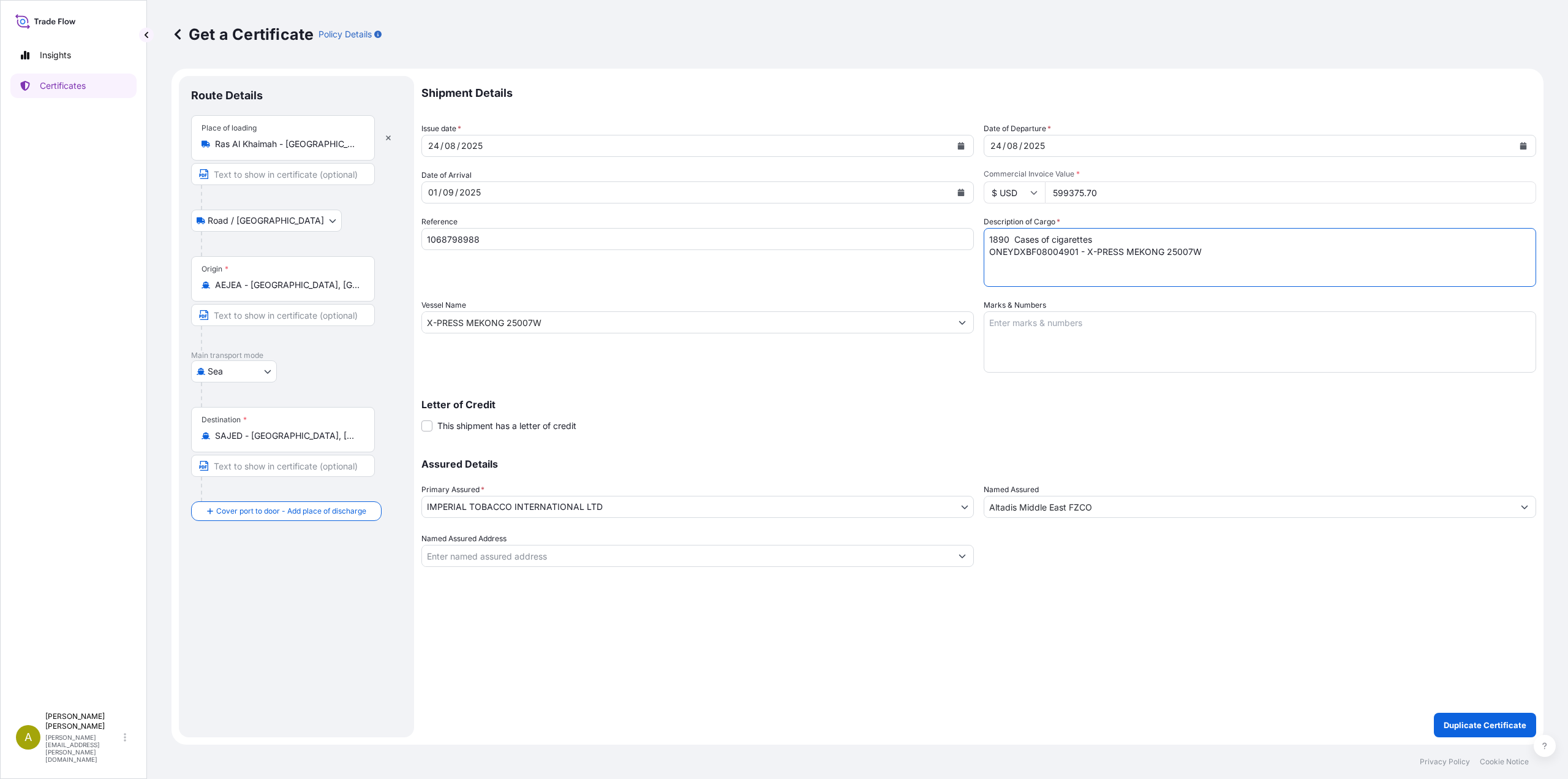
drag, startPoint x: 1206, startPoint y: 251, endPoint x: 933, endPoint y: 235, distance: 273.5
click at [933, 235] on div "Shipment Details Issue date * [DATE] Date of Departure * [DATE] Date of Arrival…" at bounding box center [978, 322] width 1115 height 491
paste textarea "1068798988 - X-PRESS MEKONG 25007W"
type textarea "1890 Cases of cigarettes 1068798988 - X-PRESS MEKONG 25007W"
click at [1465, 725] on p "Duplicate Certificate" at bounding box center [1484, 724] width 83 height 12
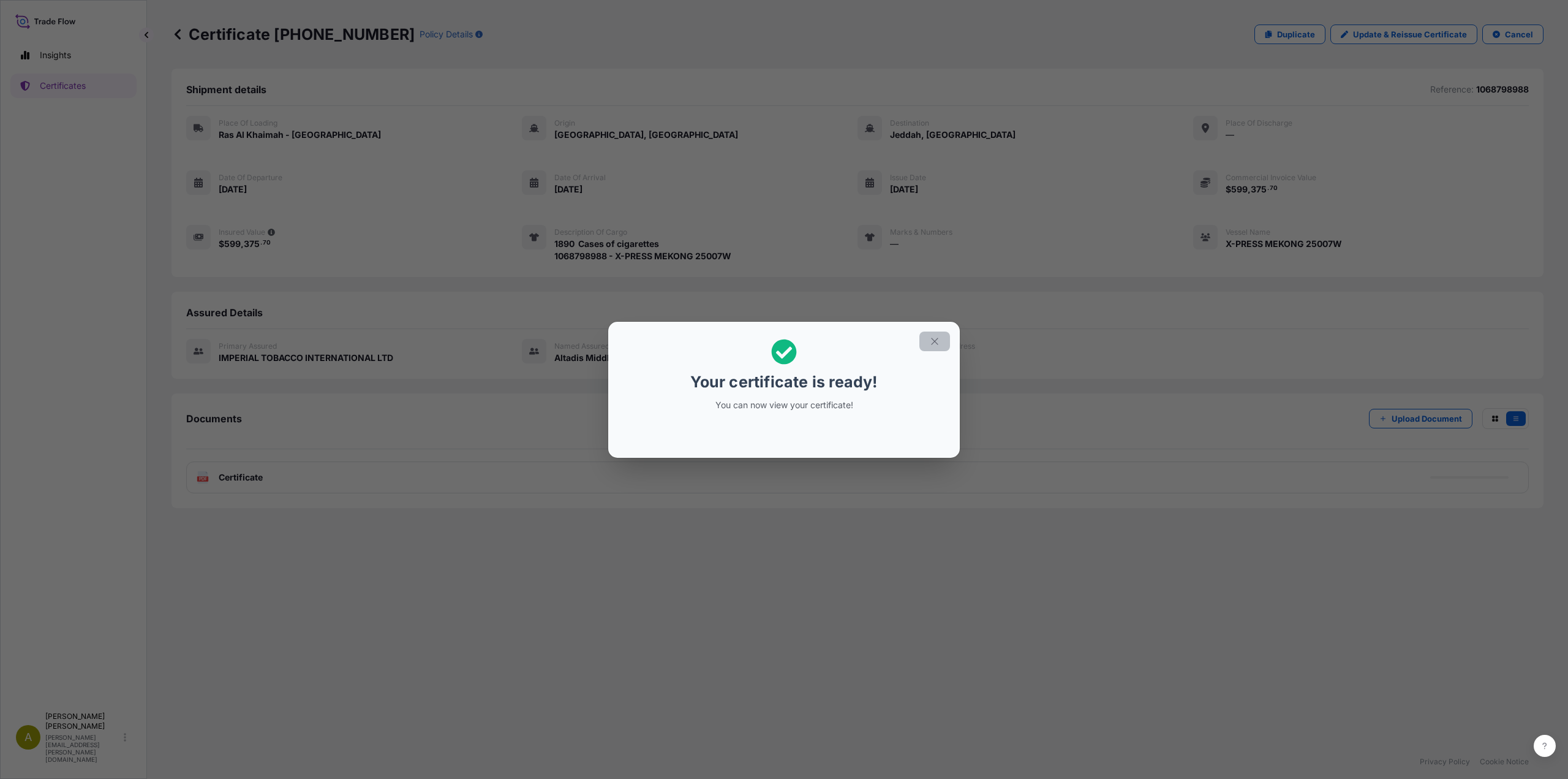
click at [935, 344] on icon "button" at bounding box center [935, 341] width 11 height 11
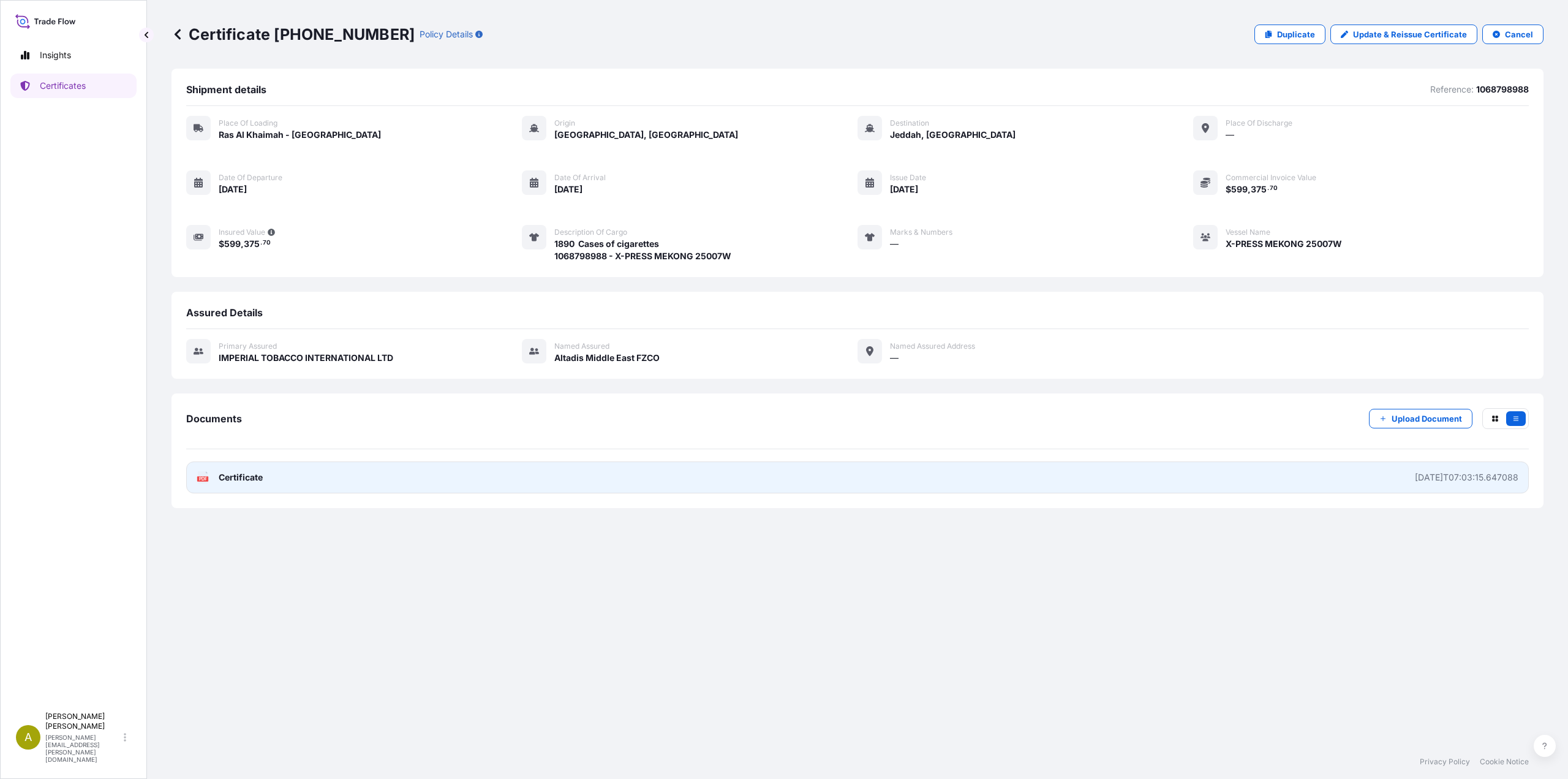
click at [302, 479] on link "PDF Certificate [DATE]T07:03:15.647088" at bounding box center [858, 477] width 1343 height 32
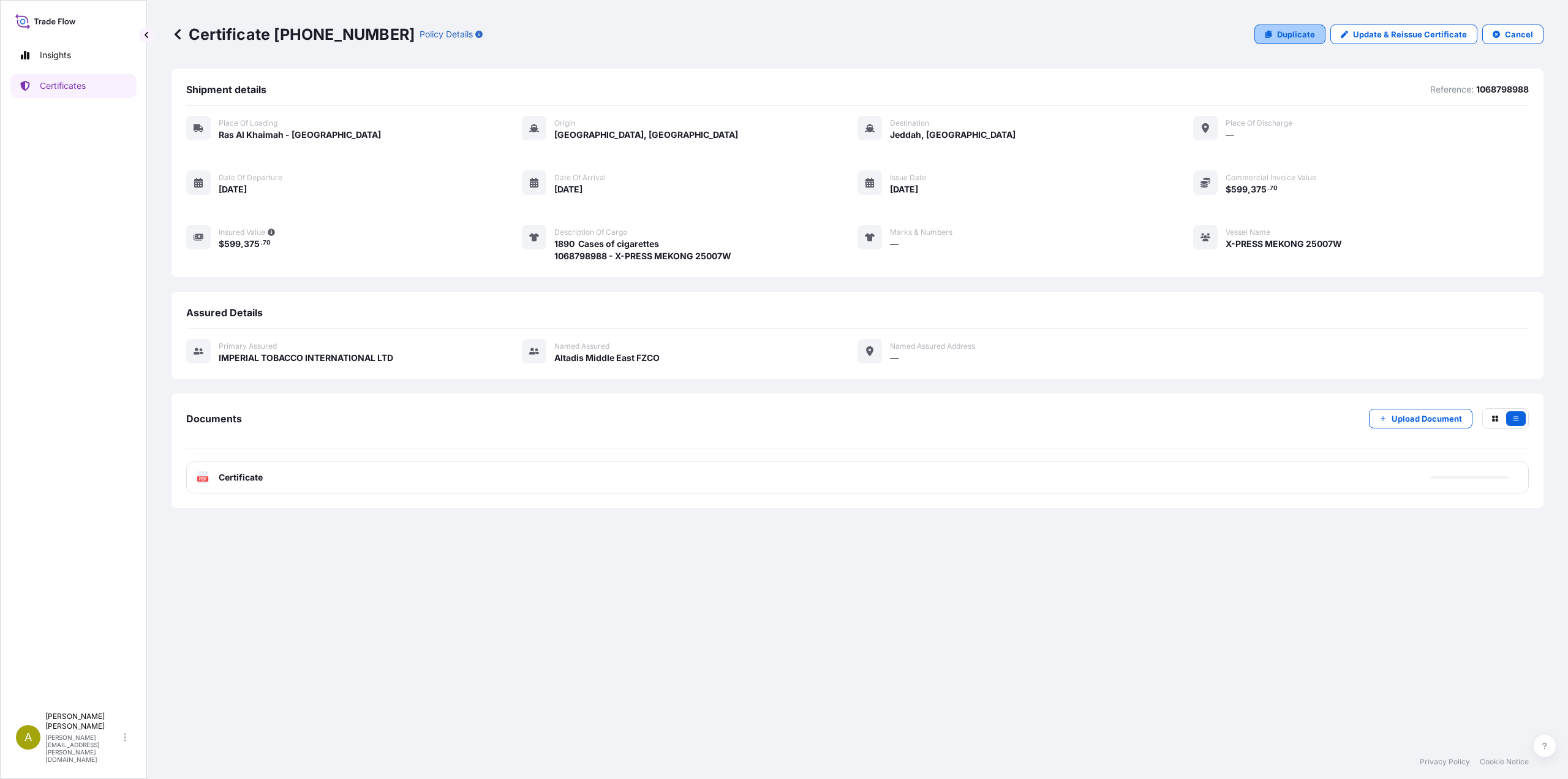
click at [1304, 33] on p "Duplicate" at bounding box center [1296, 34] width 38 height 12
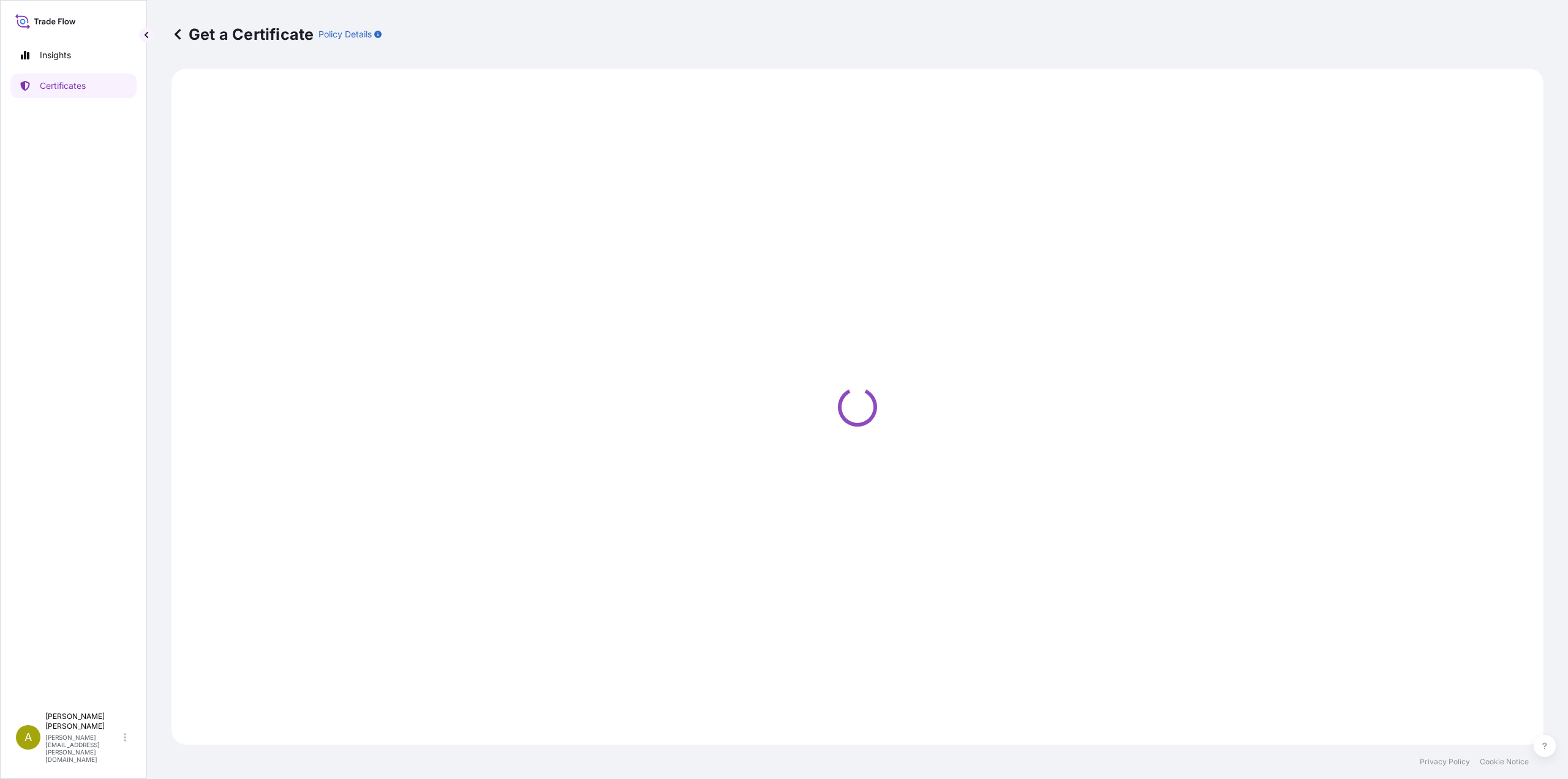
select select "Road / [GEOGRAPHIC_DATA]"
select select "Sea"
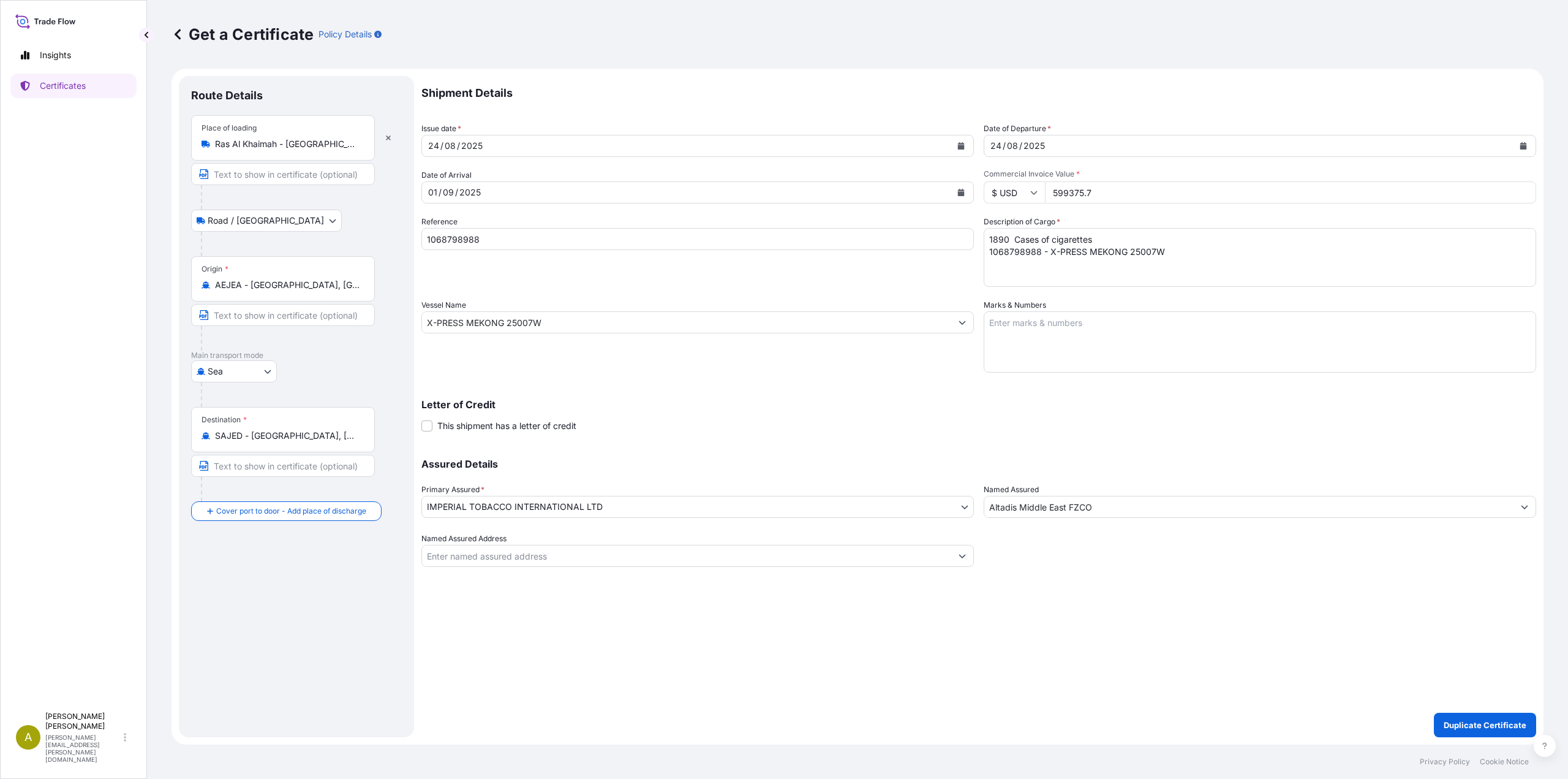
drag, startPoint x: 1106, startPoint y: 195, endPoint x: 1007, endPoint y: 195, distance: 99.0
click at [1007, 195] on div "$ USD 599375.7" at bounding box center [1260, 193] width 552 height 22
paste input "22383.40"
type input "522383.40"
drag, startPoint x: 497, startPoint y: 238, endPoint x: 366, endPoint y: 243, distance: 131.1
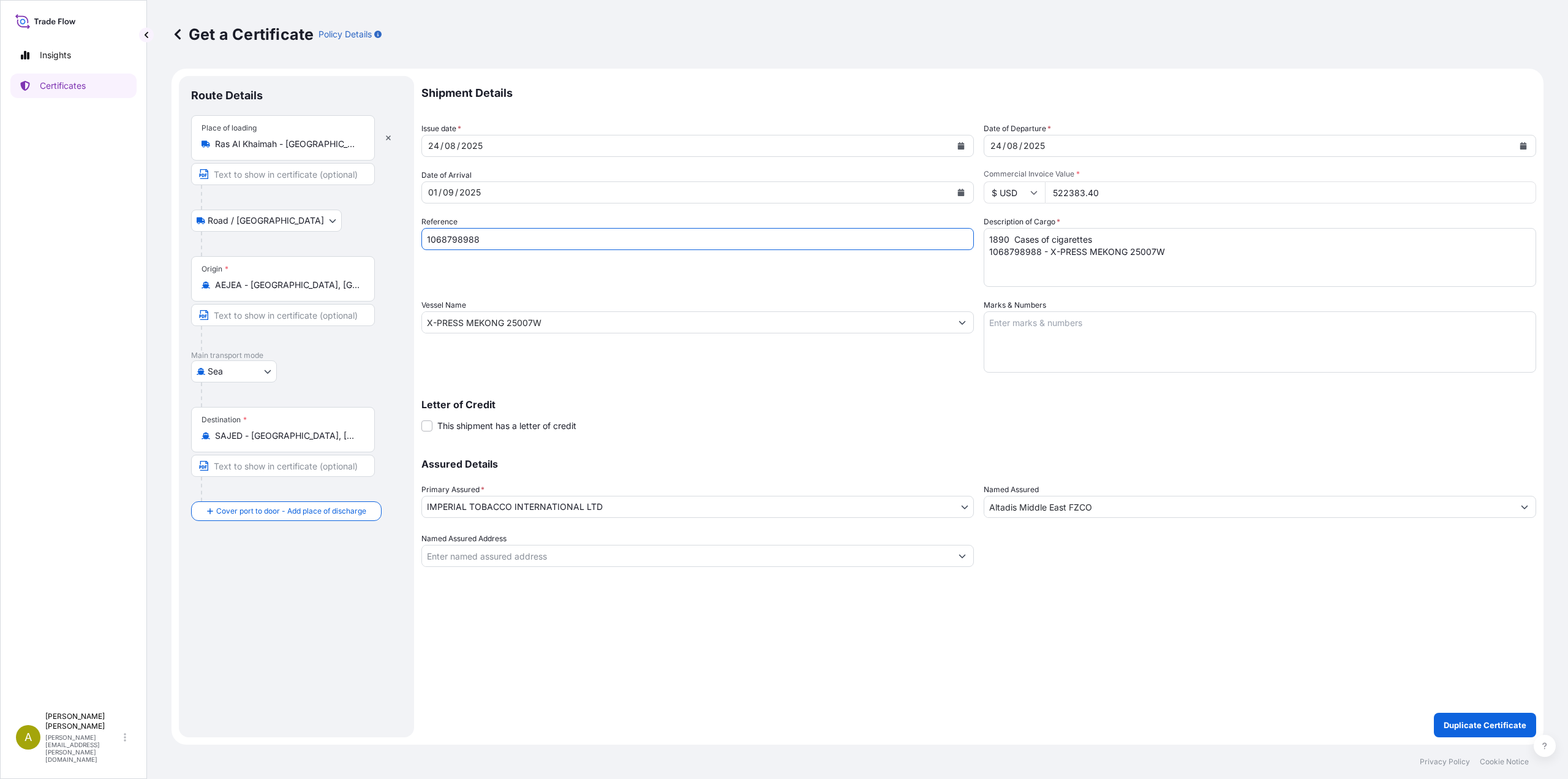
click at [357, 241] on form "Route Details Place of loading [GEOGRAPHIC_DATA] - [GEOGRAPHIC_DATA] / [GEOGRAP…" at bounding box center [858, 407] width 1372 height 676
paste input "9074"
type input "1068799074"
drag, startPoint x: 1180, startPoint y: 256, endPoint x: 870, endPoint y: 225, distance: 311.5
click at [873, 225] on div "Shipment Details Issue date * [DATE] Date of Departure * [DATE] Date of Arrival…" at bounding box center [978, 322] width 1115 height 491
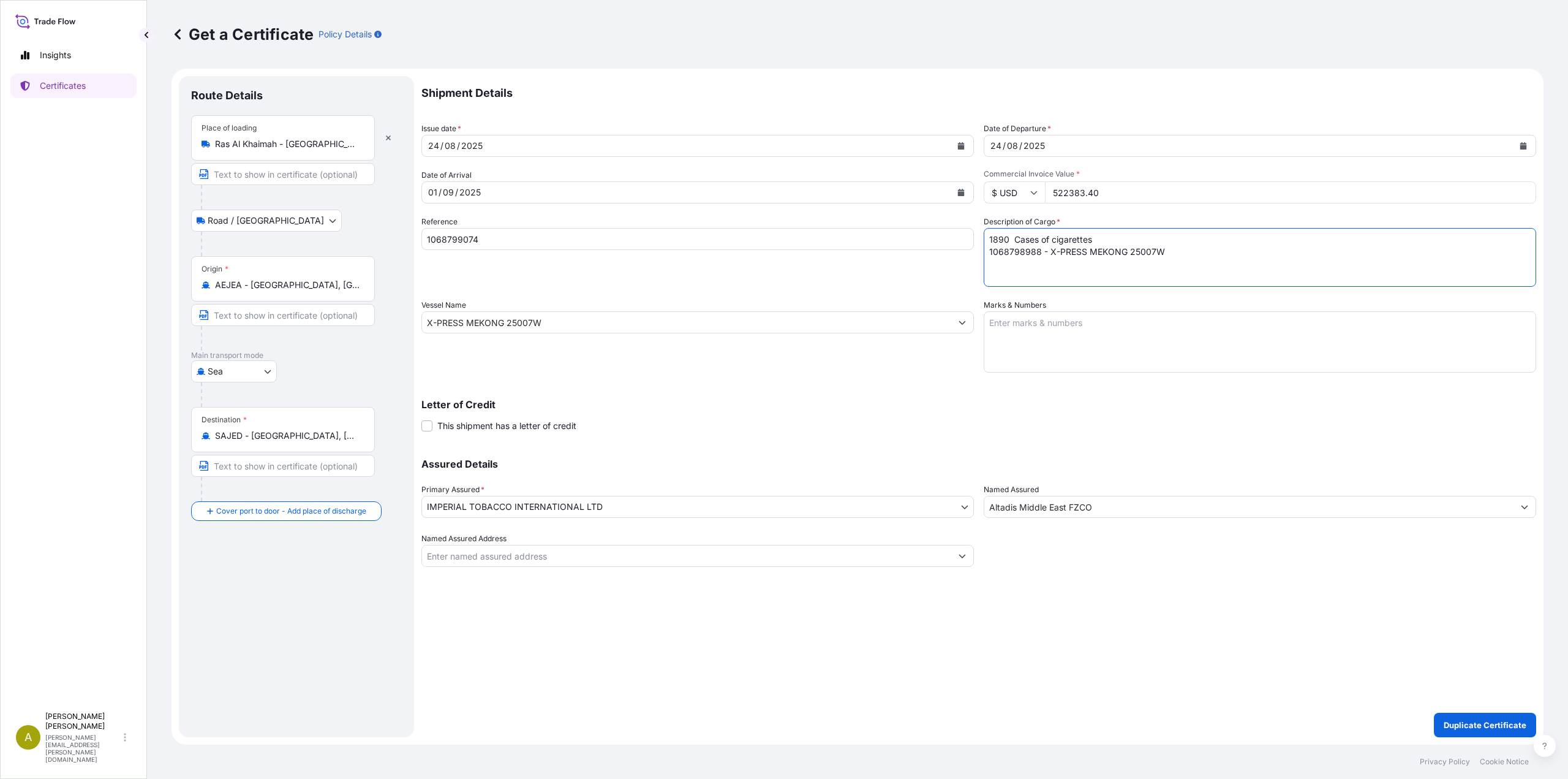
paste textarea "260 Cases of cigarettes 1068799074 - X-PRESS MEKONG 25007W"
type textarea "1260 Cases of cigarettes 1068799074 - X-PRESS MEKONG 25007W"
click at [1451, 716] on button "Duplicate Certificate" at bounding box center [1484, 724] width 103 height 25
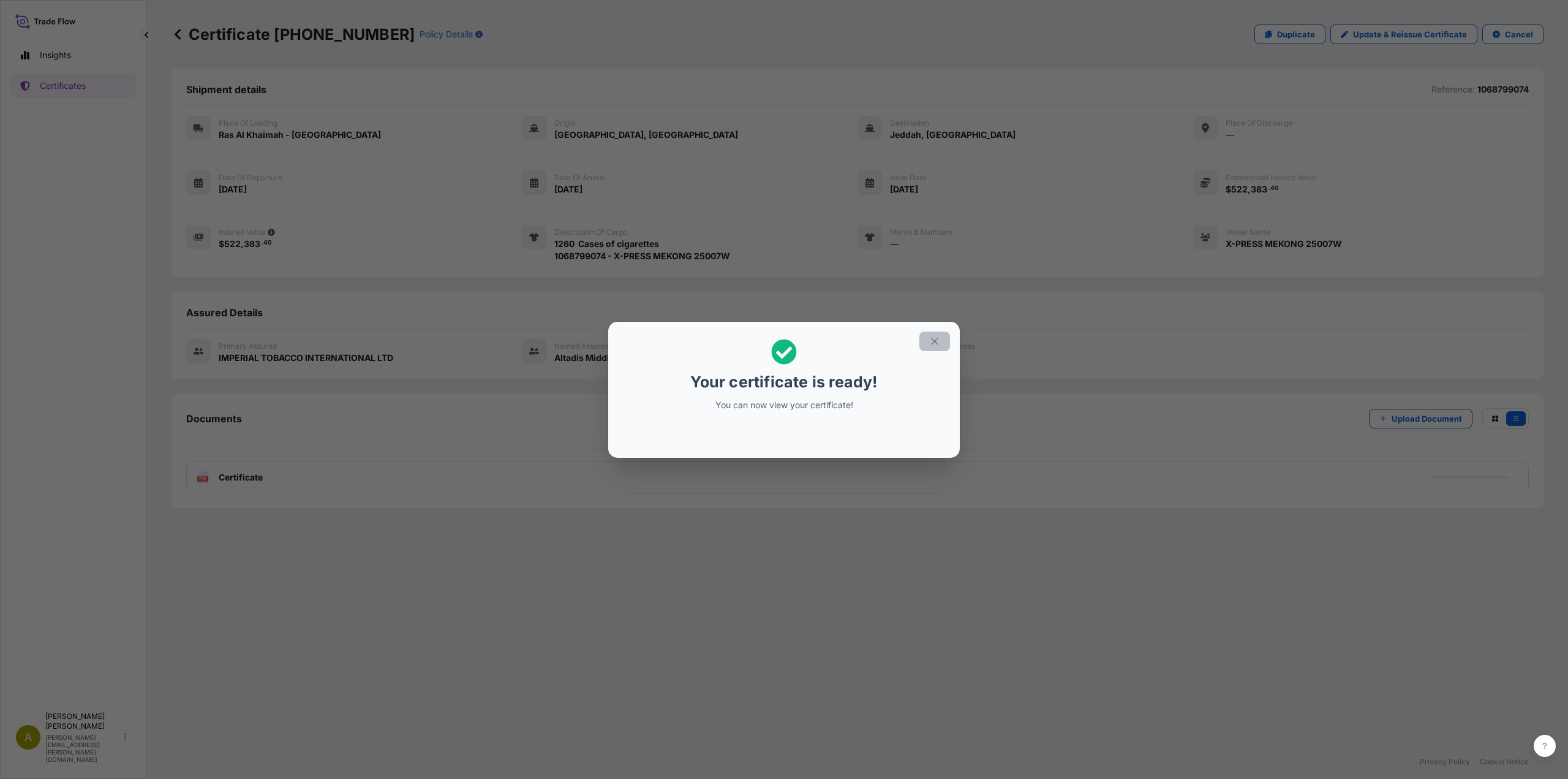
click at [930, 347] on button "button" at bounding box center [935, 342] width 31 height 20
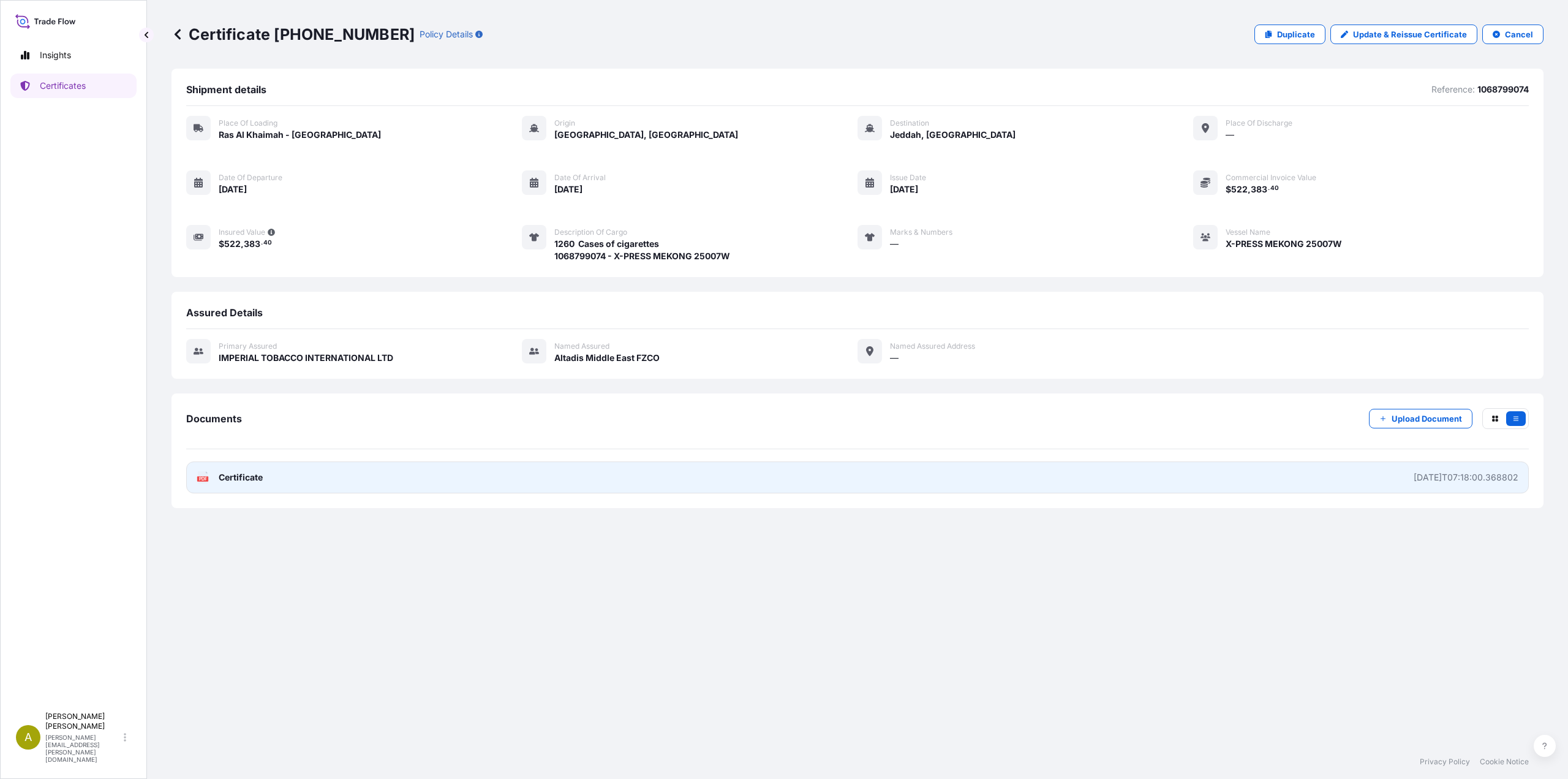
click at [240, 480] on span "Certificate" at bounding box center [241, 476] width 45 height 12
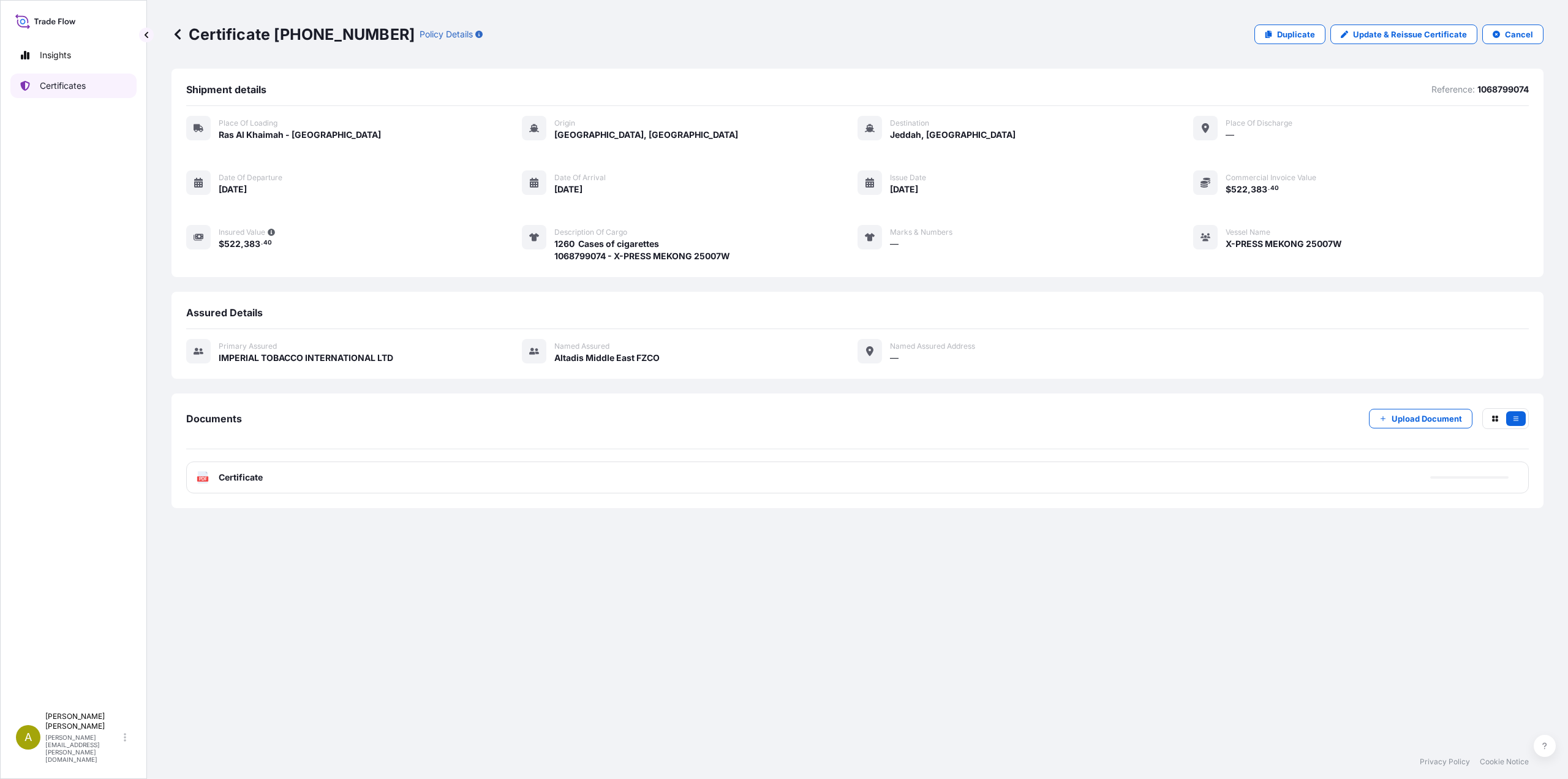
click at [74, 84] on p "Certificates" at bounding box center [63, 85] width 46 height 12
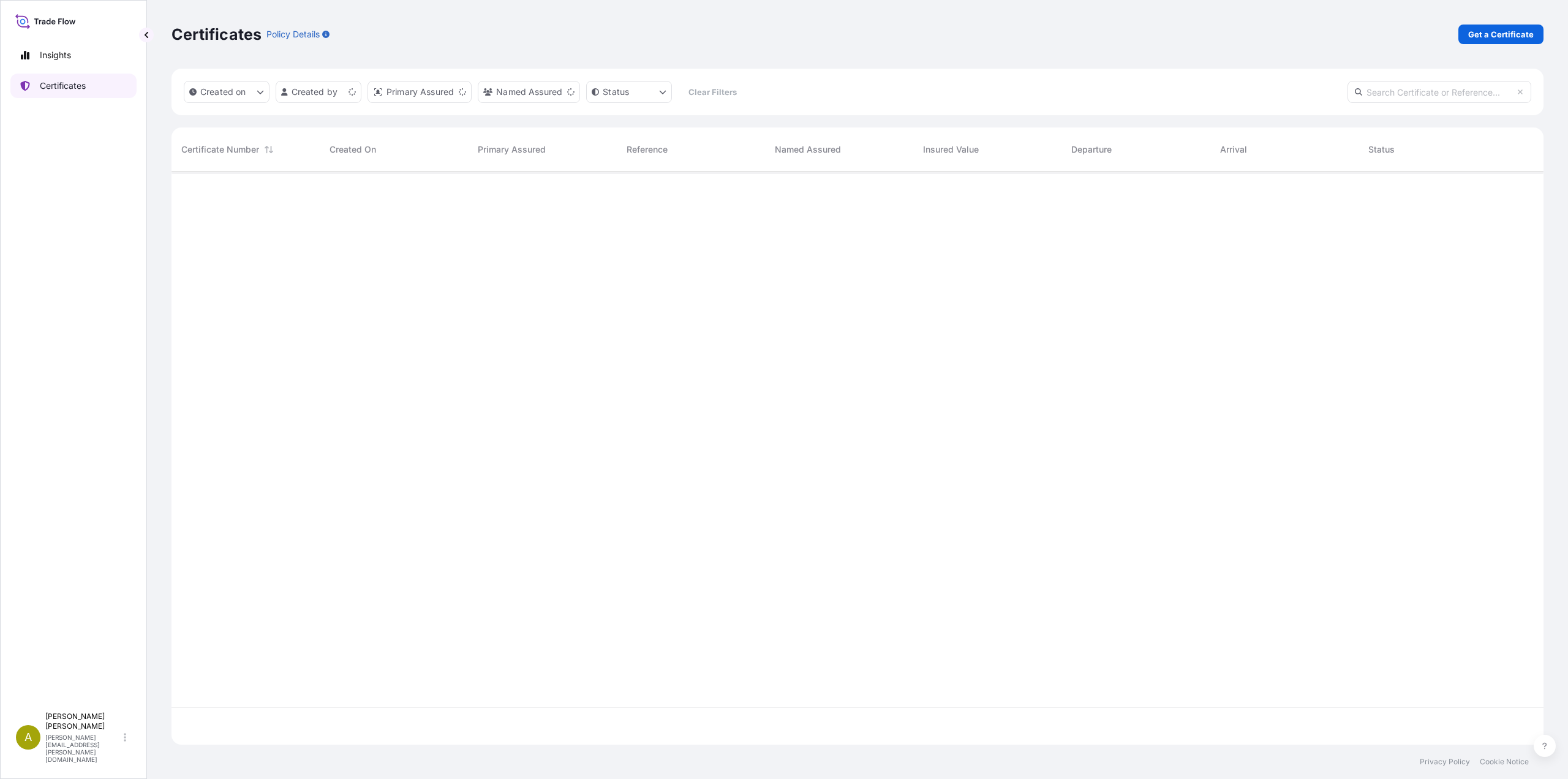
scroll to position [571, 1363]
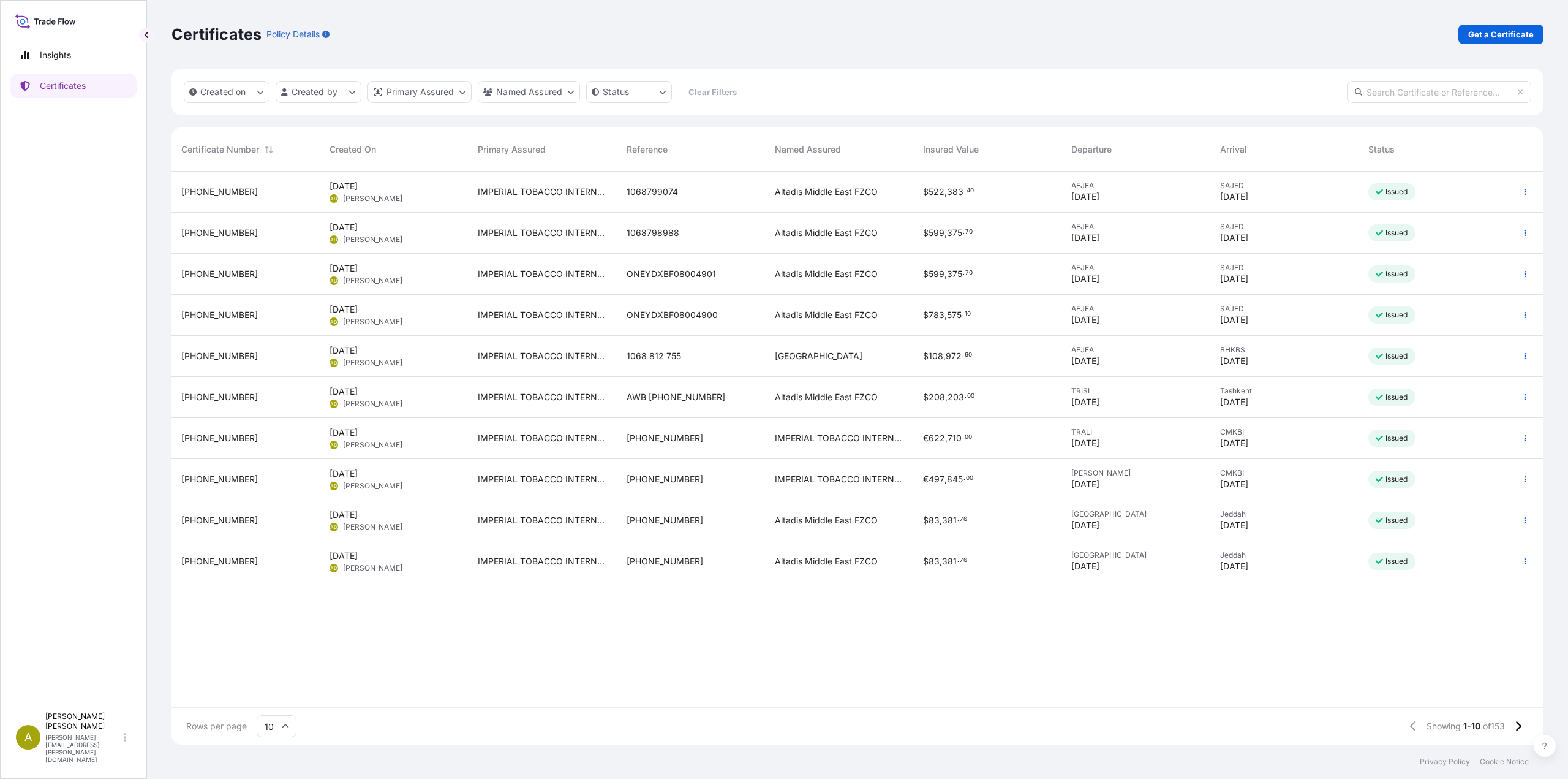
click at [286, 731] on input "10" at bounding box center [276, 726] width 40 height 22
click at [279, 669] on div "25" at bounding box center [276, 667] width 30 height 24
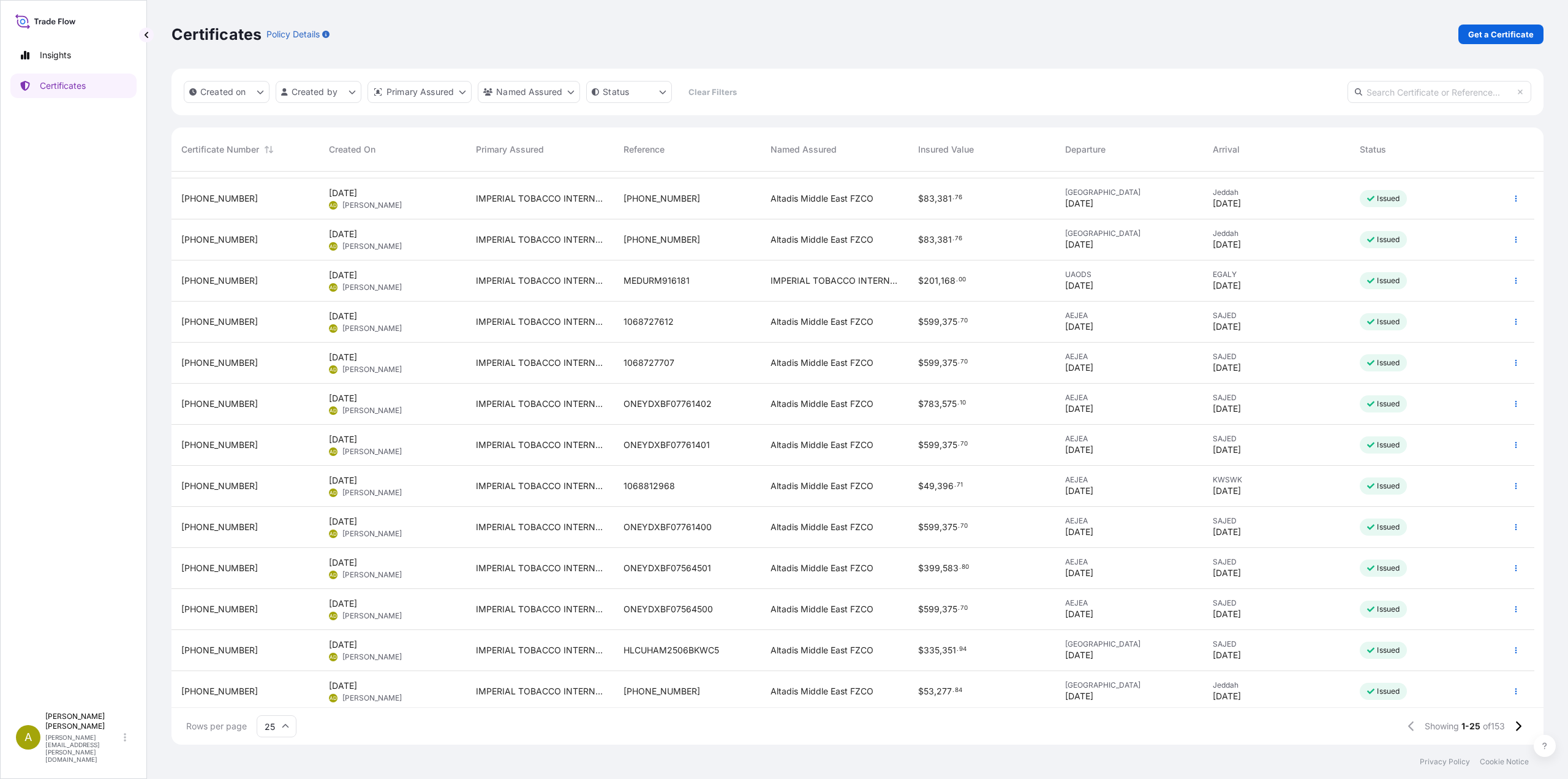
scroll to position [368, 0]
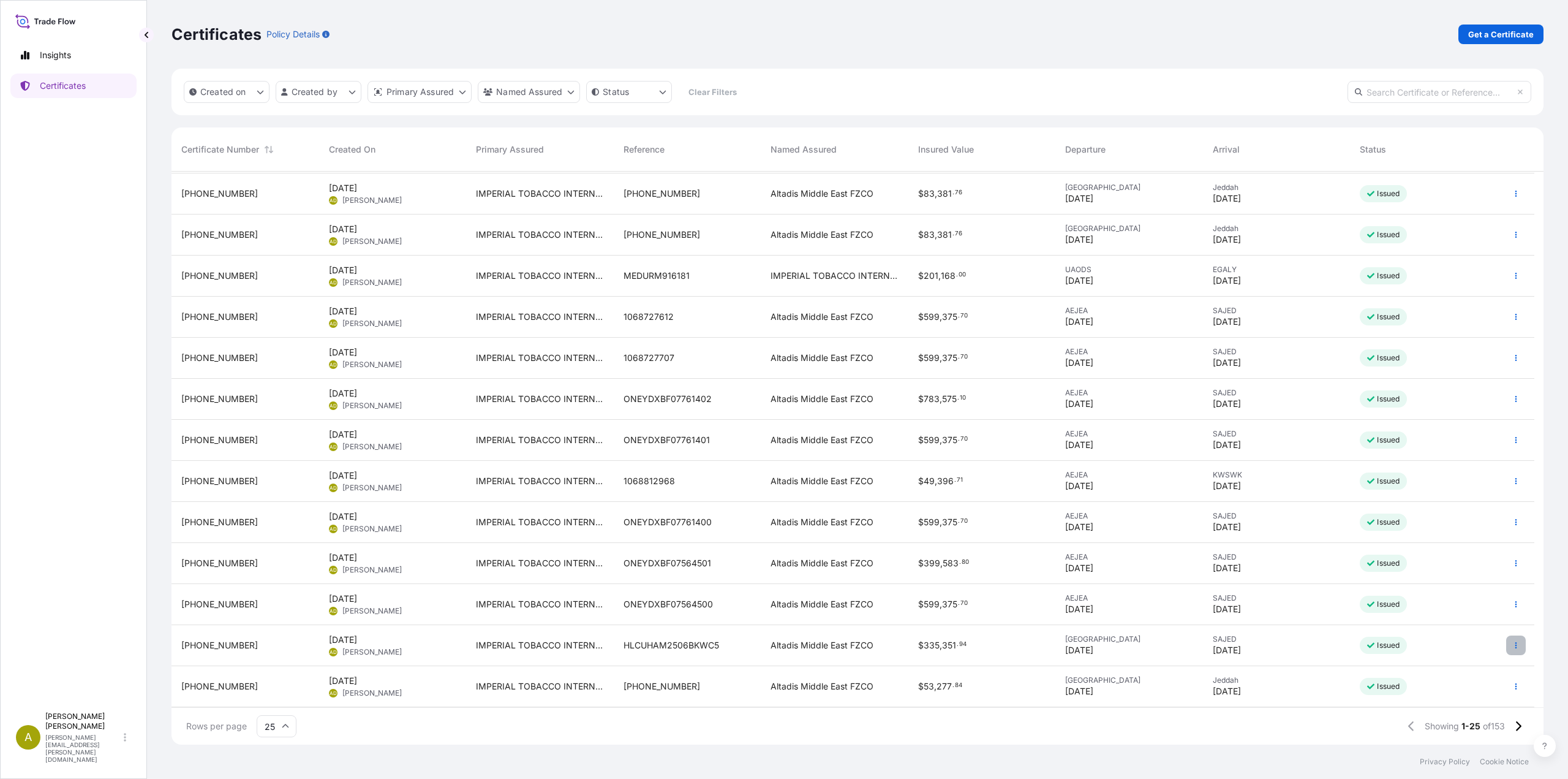
click at [1512, 644] on button "button" at bounding box center [1516, 645] width 20 height 20
click at [1446, 651] on p "Duplicate certificate" at bounding box center [1455, 647] width 81 height 12
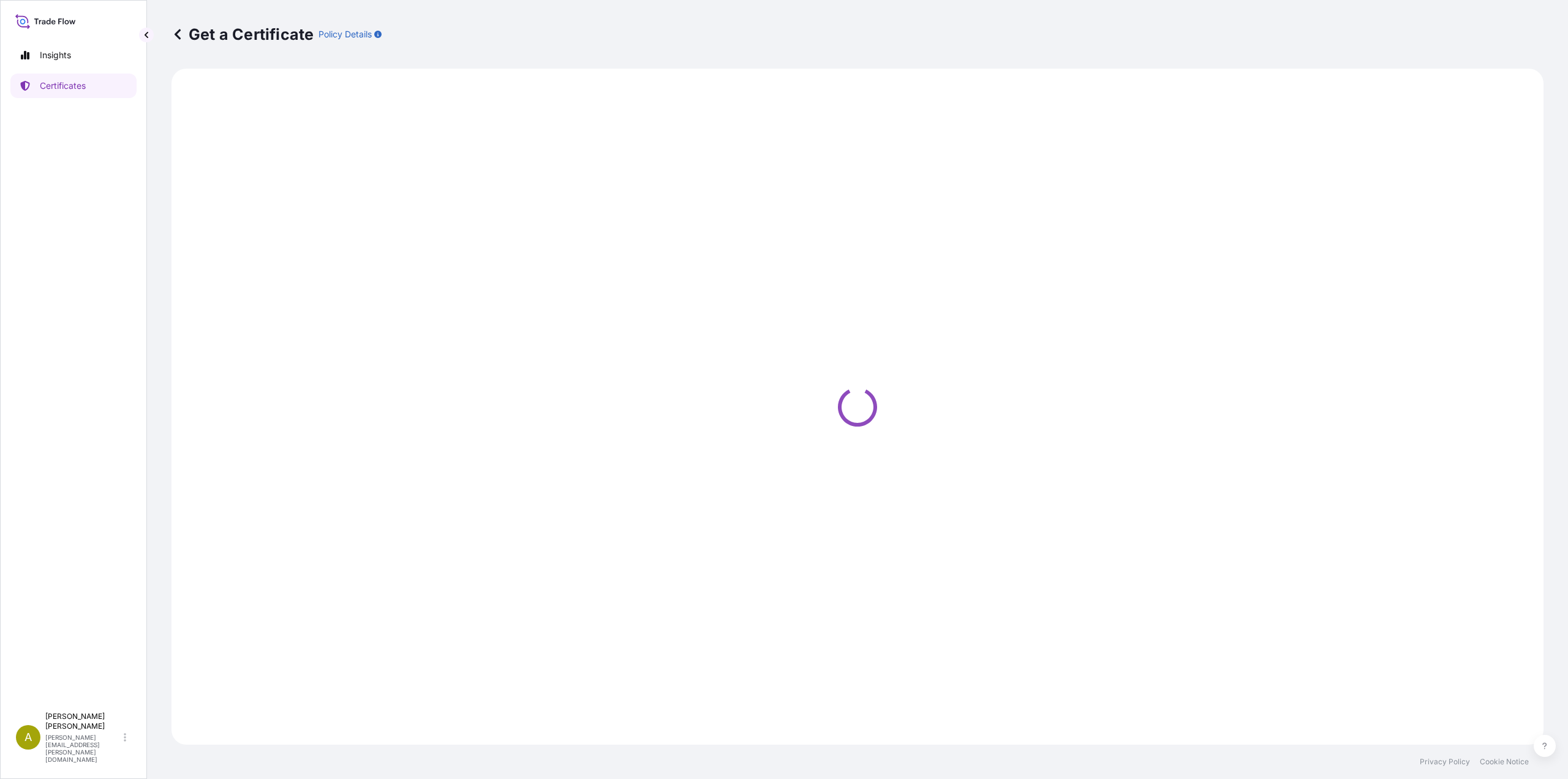
select select "Sea"
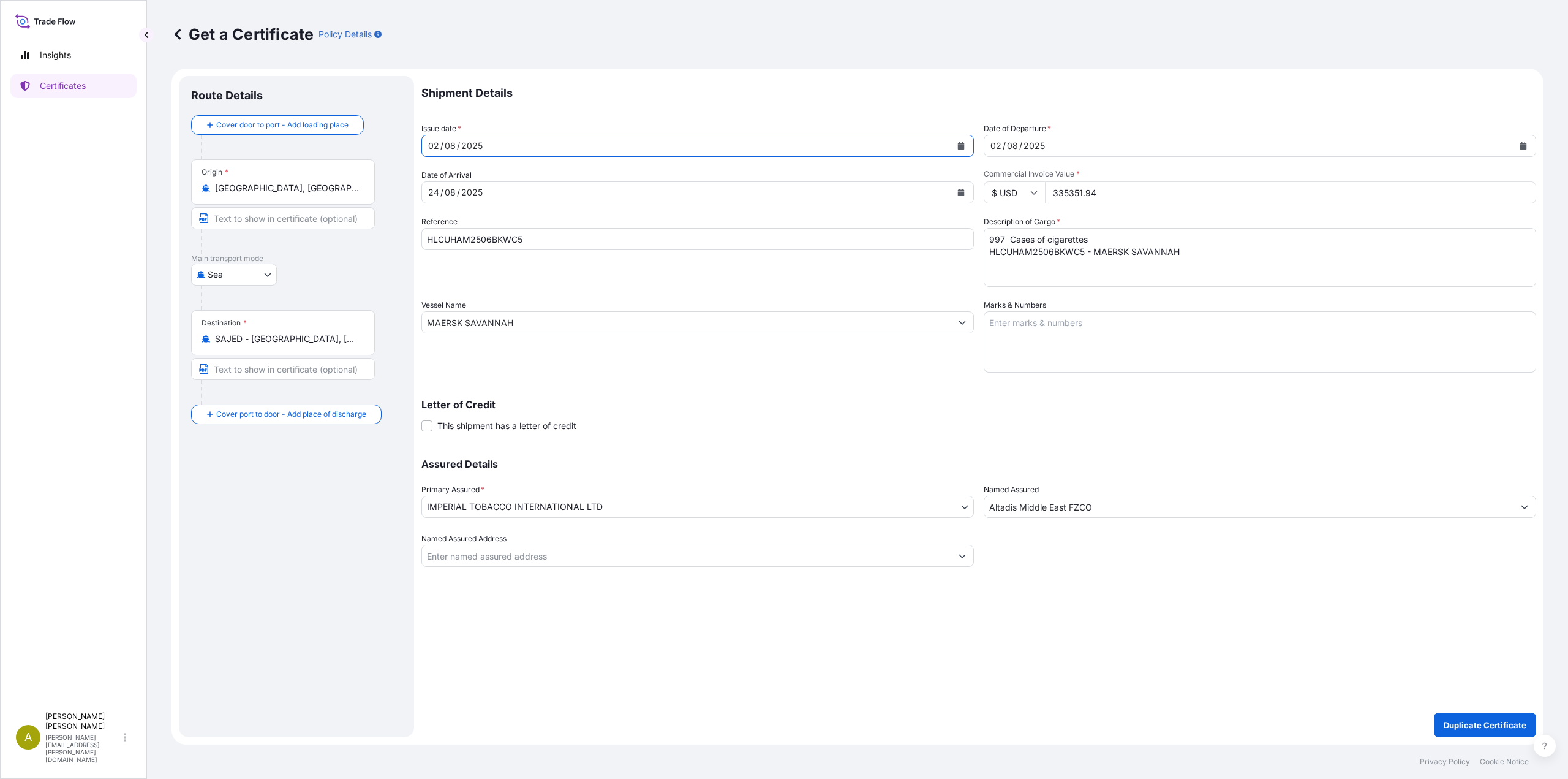
click at [957, 149] on button "Calendar" at bounding box center [961, 146] width 20 height 20
click at [558, 248] on div "9" at bounding box center [559, 249] width 22 height 22
click at [965, 193] on button "Calendar" at bounding box center [961, 193] width 20 height 20
click at [574, 231] on button "Next" at bounding box center [579, 228] width 27 height 20
click at [490, 277] on div "3" at bounding box center [490, 273] width 22 height 22
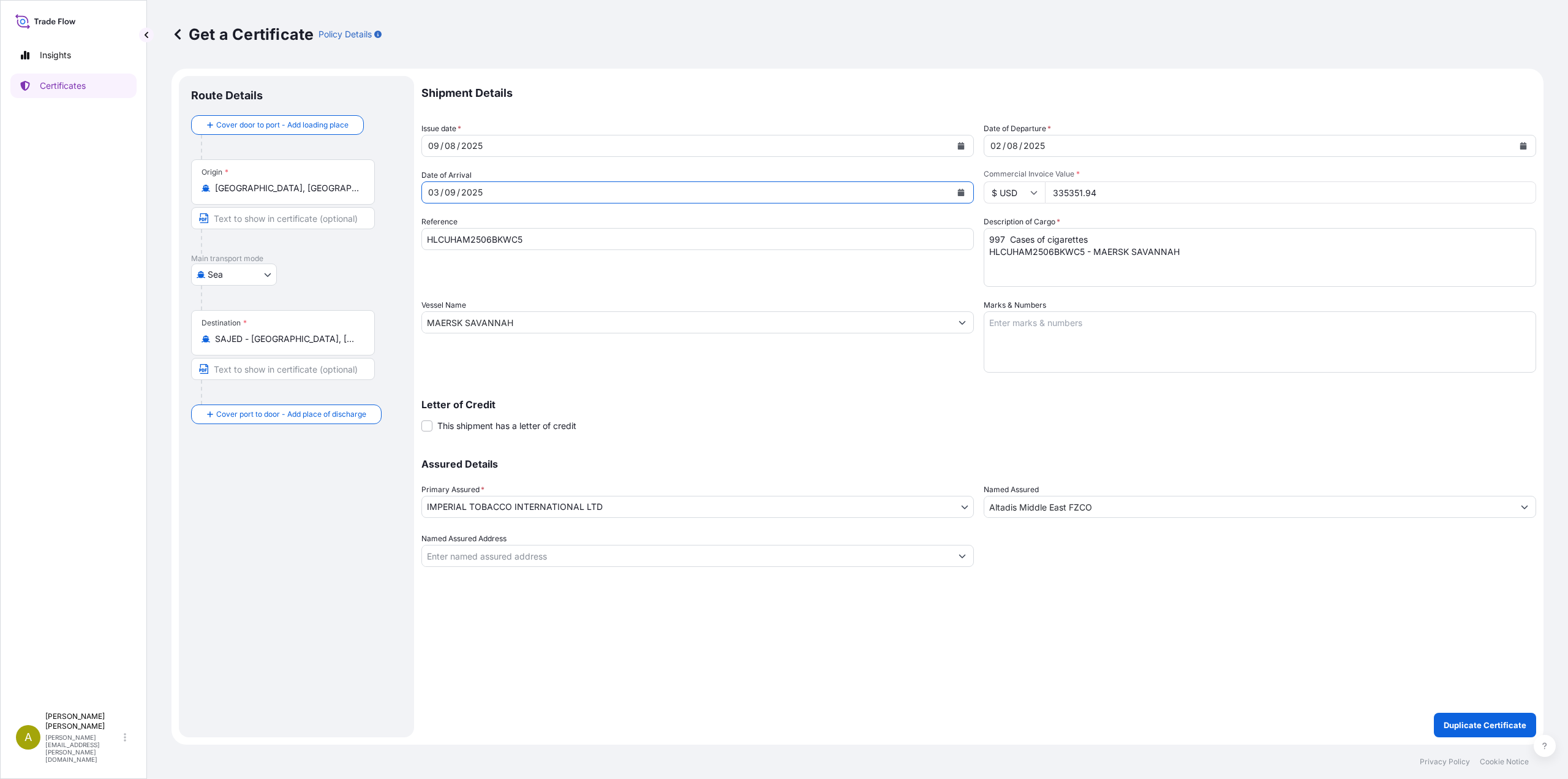
click at [1524, 146] on icon "Calendar" at bounding box center [1523, 145] width 6 height 7
click at [1144, 224] on div "3" at bounding box center [1145, 226] width 22 height 22
drag, startPoint x: 1110, startPoint y: 194, endPoint x: 1016, endPoint y: 190, distance: 94.1
click at [1016, 190] on div "$ USD 335351.94" at bounding box center [1260, 193] width 552 height 22
paste input "250145.28"
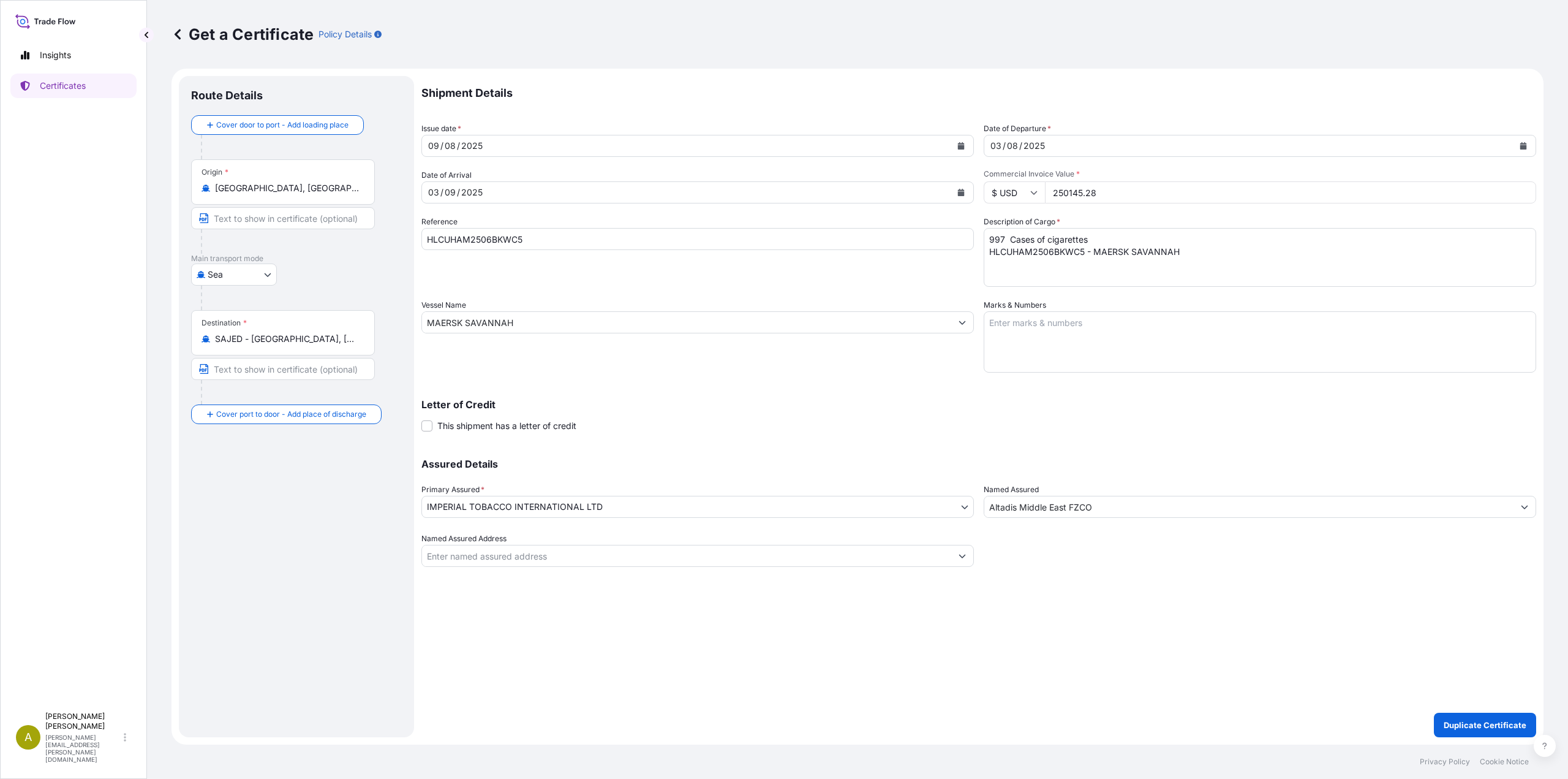
type input "250145.28"
drag, startPoint x: 531, startPoint y: 240, endPoint x: 342, endPoint y: 233, distance: 189.1
click at [342, 233] on form "Route Details Cover door to port - Add loading place Place of loading Road / In…" at bounding box center [858, 407] width 1372 height 676
paste input "7AUMH"
type input "HLCUHAM2507AUMH5"
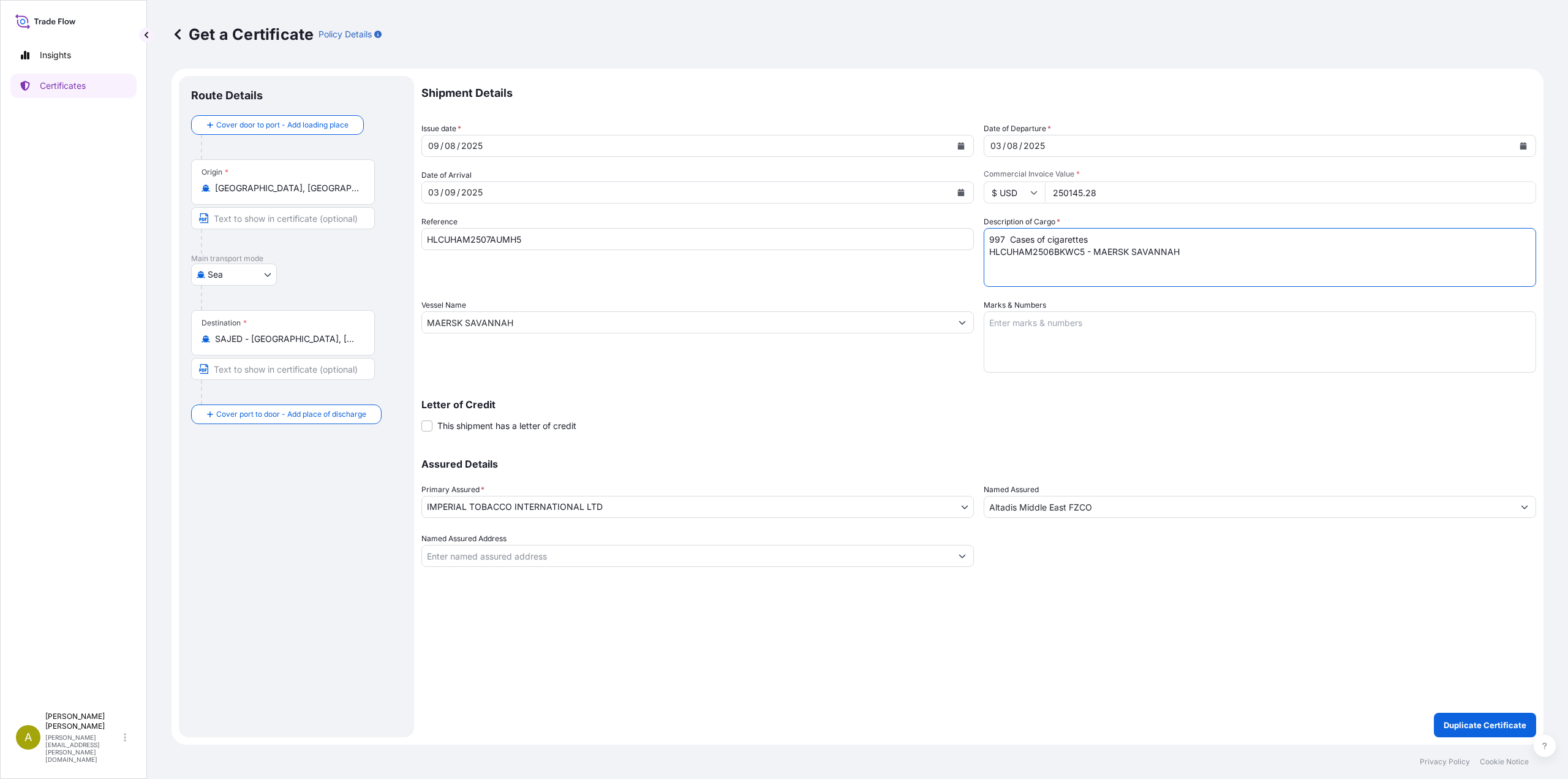
drag, startPoint x: 1186, startPoint y: 256, endPoint x: 945, endPoint y: 239, distance: 241.6
click at [945, 239] on div "Shipment Details Issue date * [DATE] Date of Departure * [DATE] Date of Arrival…" at bounding box center [978, 322] width 1115 height 491
paste textarea "504 Cases of cigarettes HLCUHAM2507AUMH5 - MAERSK [GEOGRAPHIC_DATA]"
type textarea "504 Cases of cigarettes HLCUHAM2507AUMH5 - MAERSK [GEOGRAPHIC_DATA]"
drag, startPoint x: 527, startPoint y: 319, endPoint x: 386, endPoint y: 315, distance: 141.1
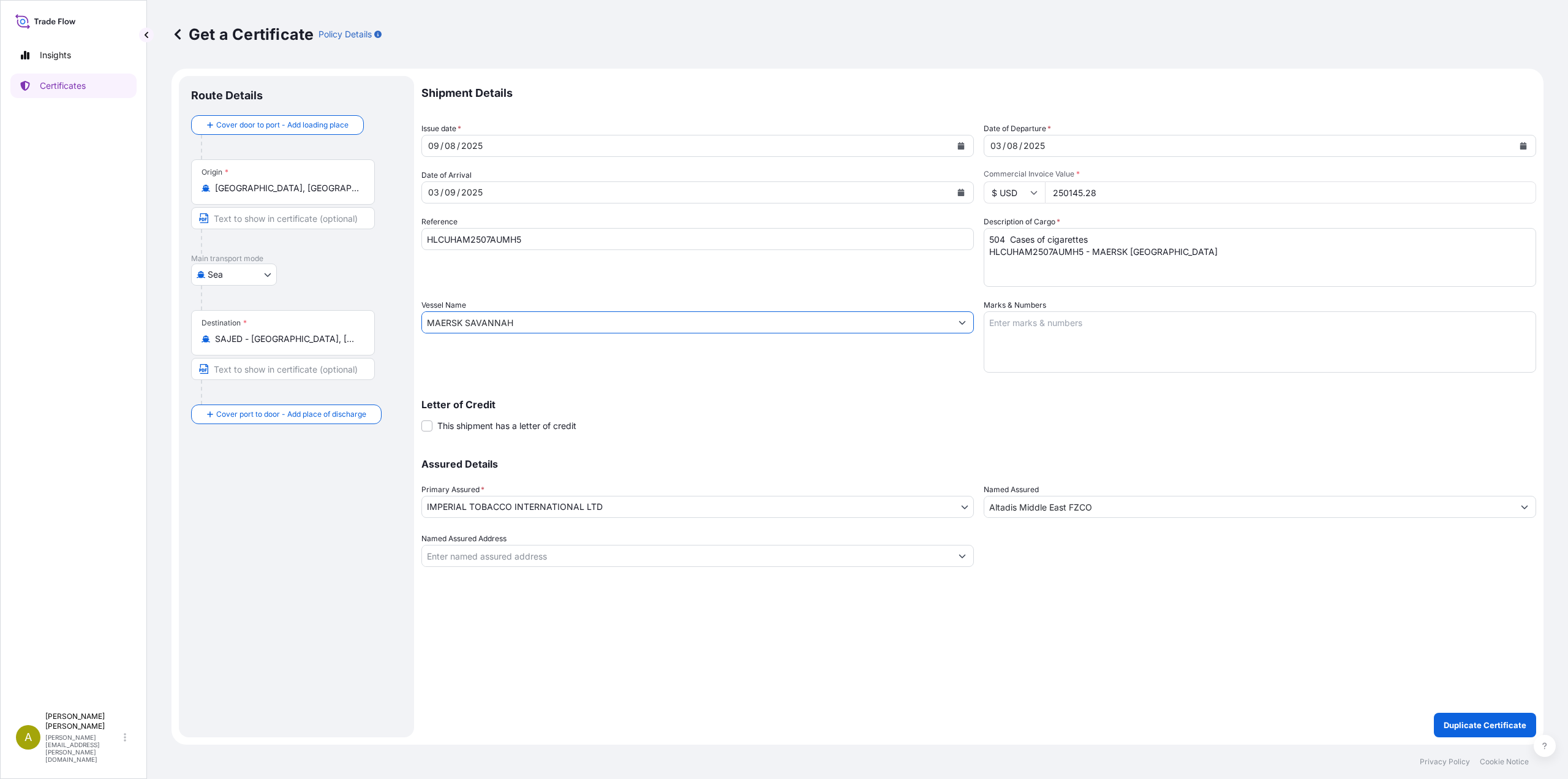
click at [365, 311] on form "Route Details Cover door to port - Add loading place Place of loading Road / In…" at bounding box center [858, 407] width 1372 height 676
paste input "EOUL"
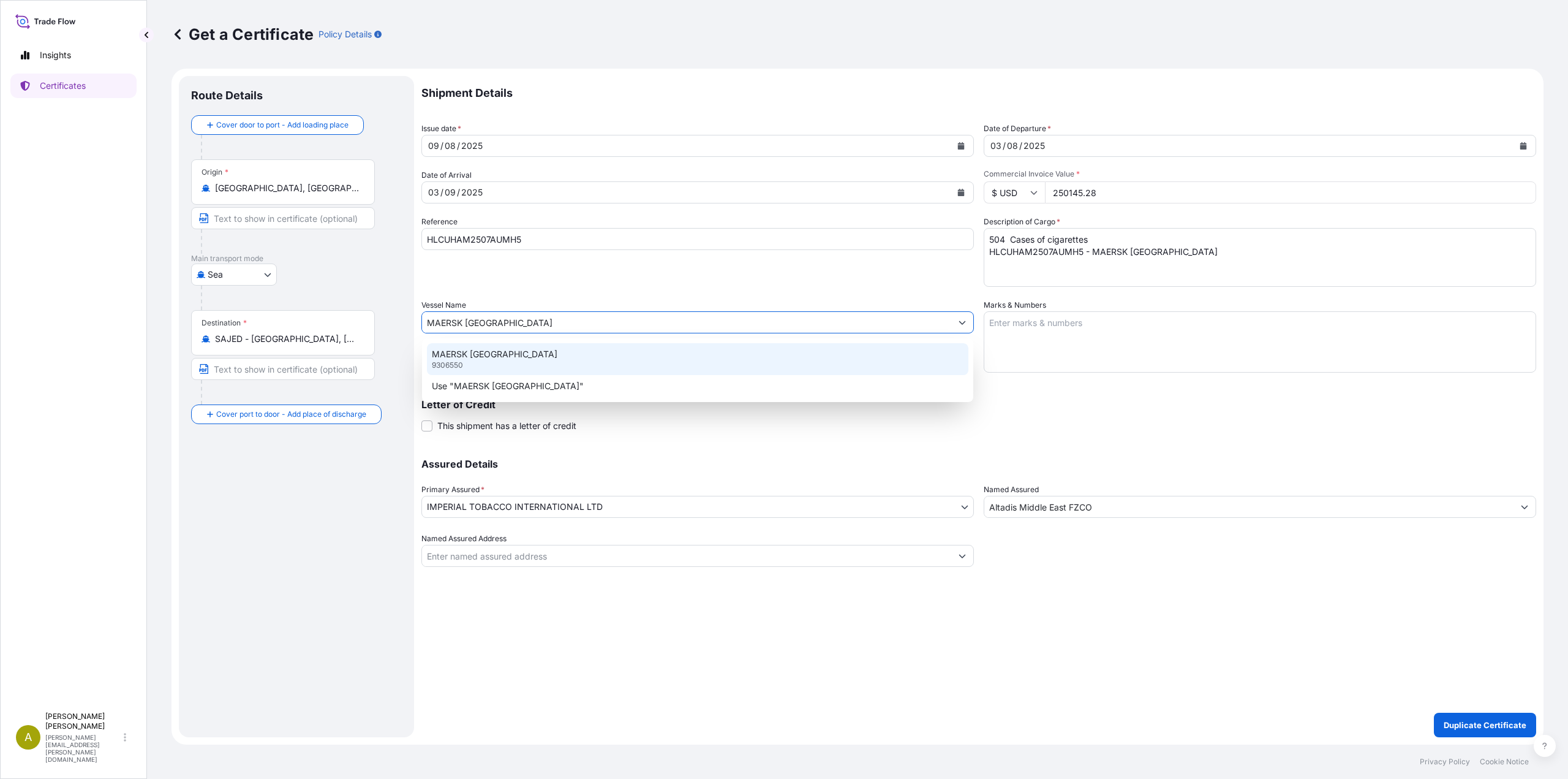
click at [452, 351] on p "MAERSK [GEOGRAPHIC_DATA]" at bounding box center [494, 354] width 125 height 12
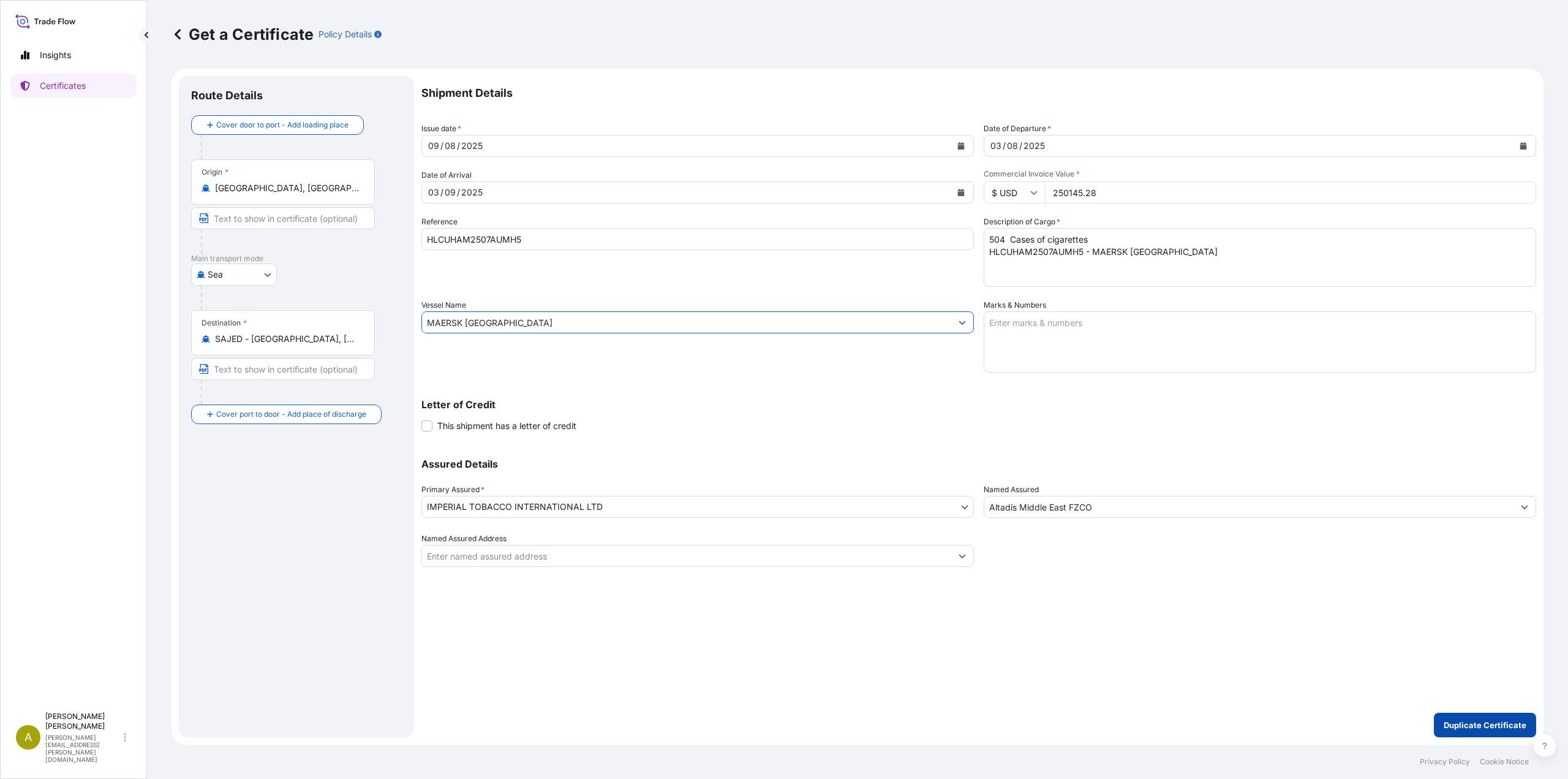
type input "MAERSK [GEOGRAPHIC_DATA]"
click at [1464, 724] on p "Duplicate Certificate" at bounding box center [1484, 724] width 83 height 12
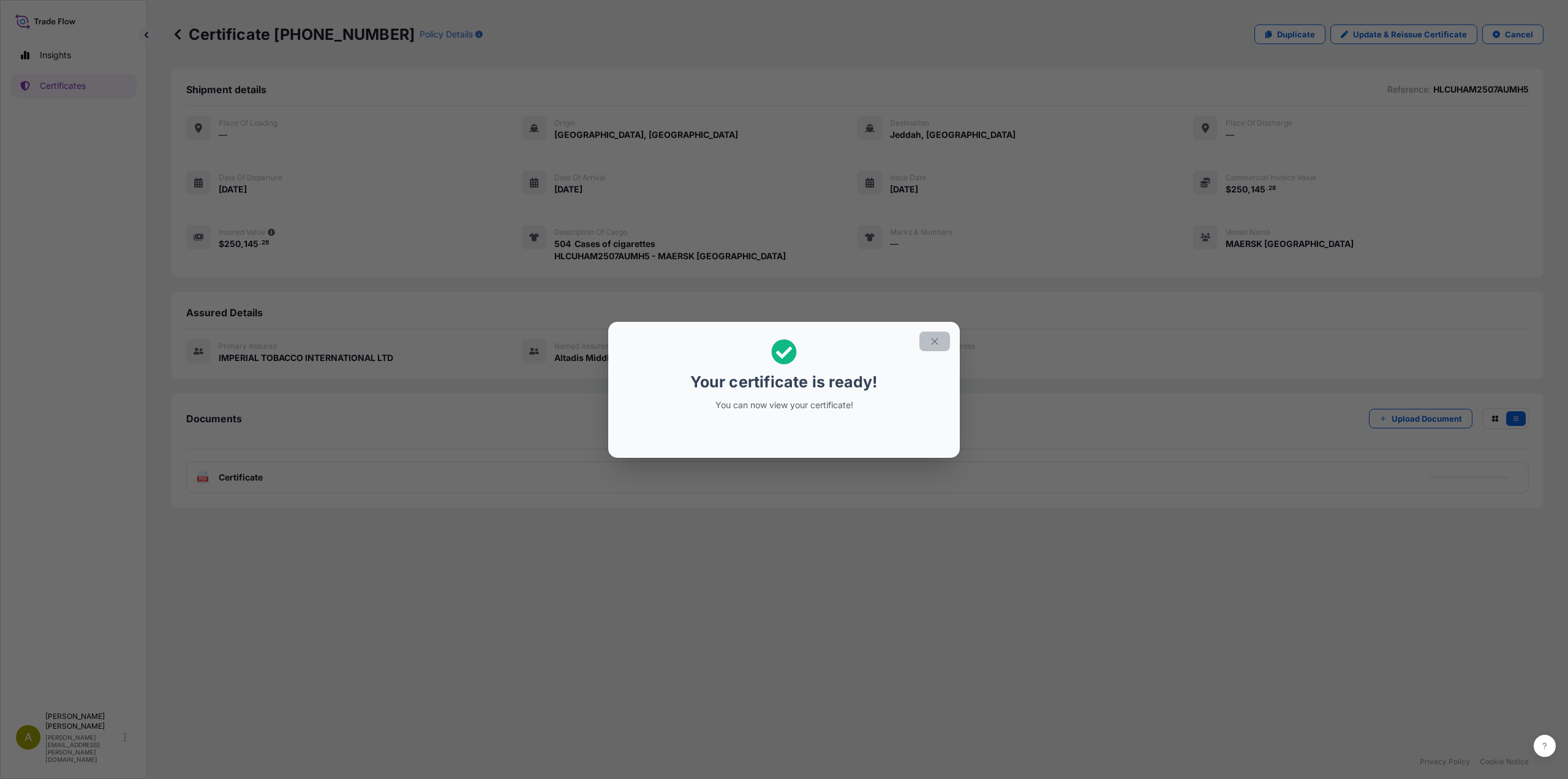
click at [932, 340] on icon "button" at bounding box center [935, 341] width 11 height 11
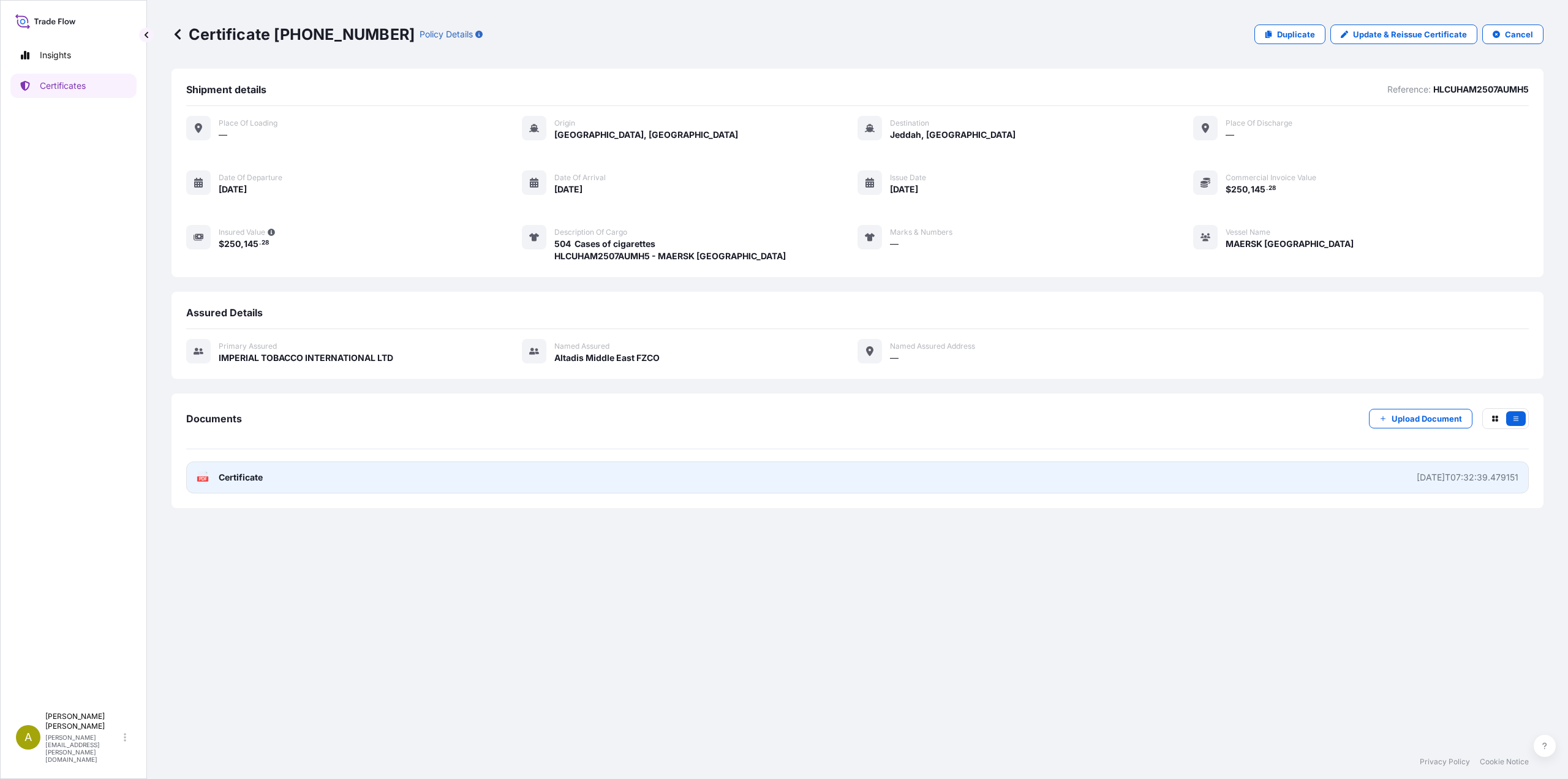
click at [253, 480] on span "Certificate" at bounding box center [241, 476] width 45 height 12
